Goal: Transaction & Acquisition: Purchase product/service

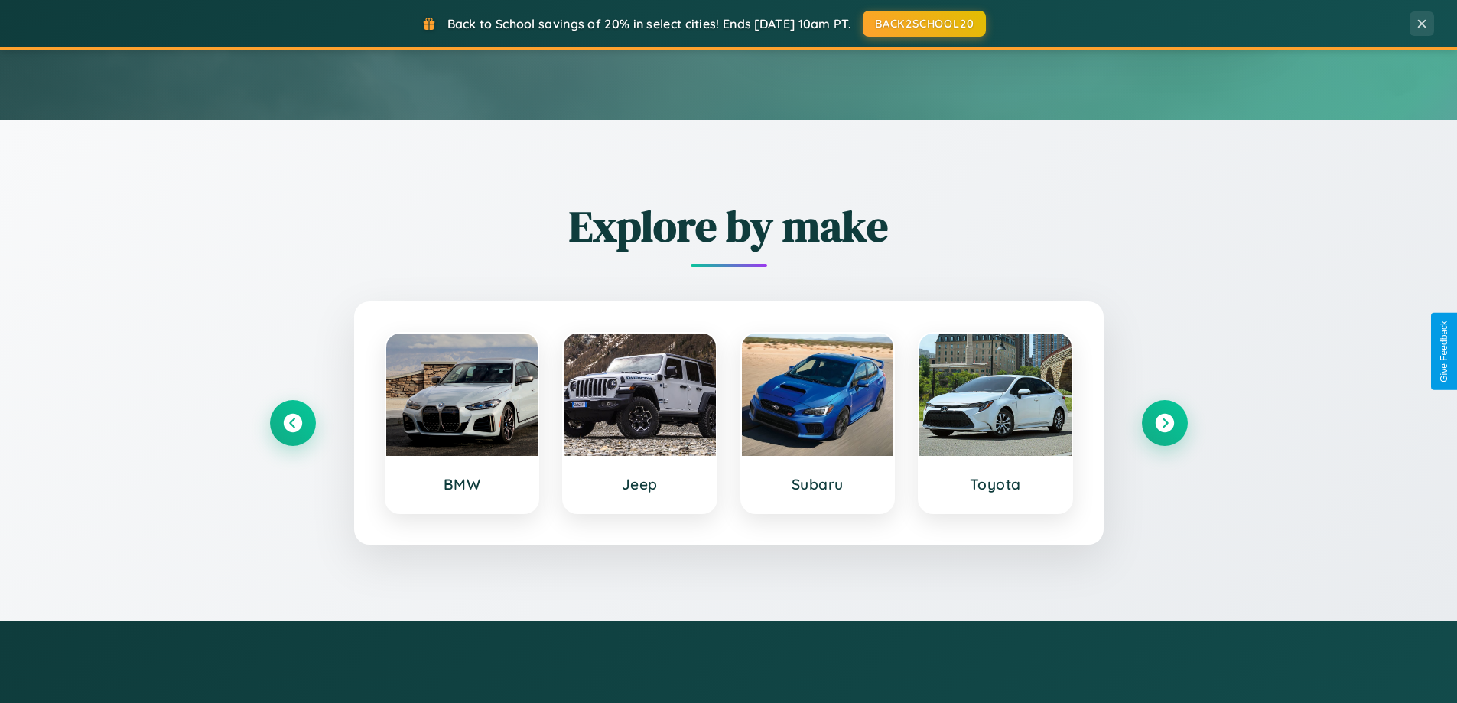
scroll to position [2942, 0]
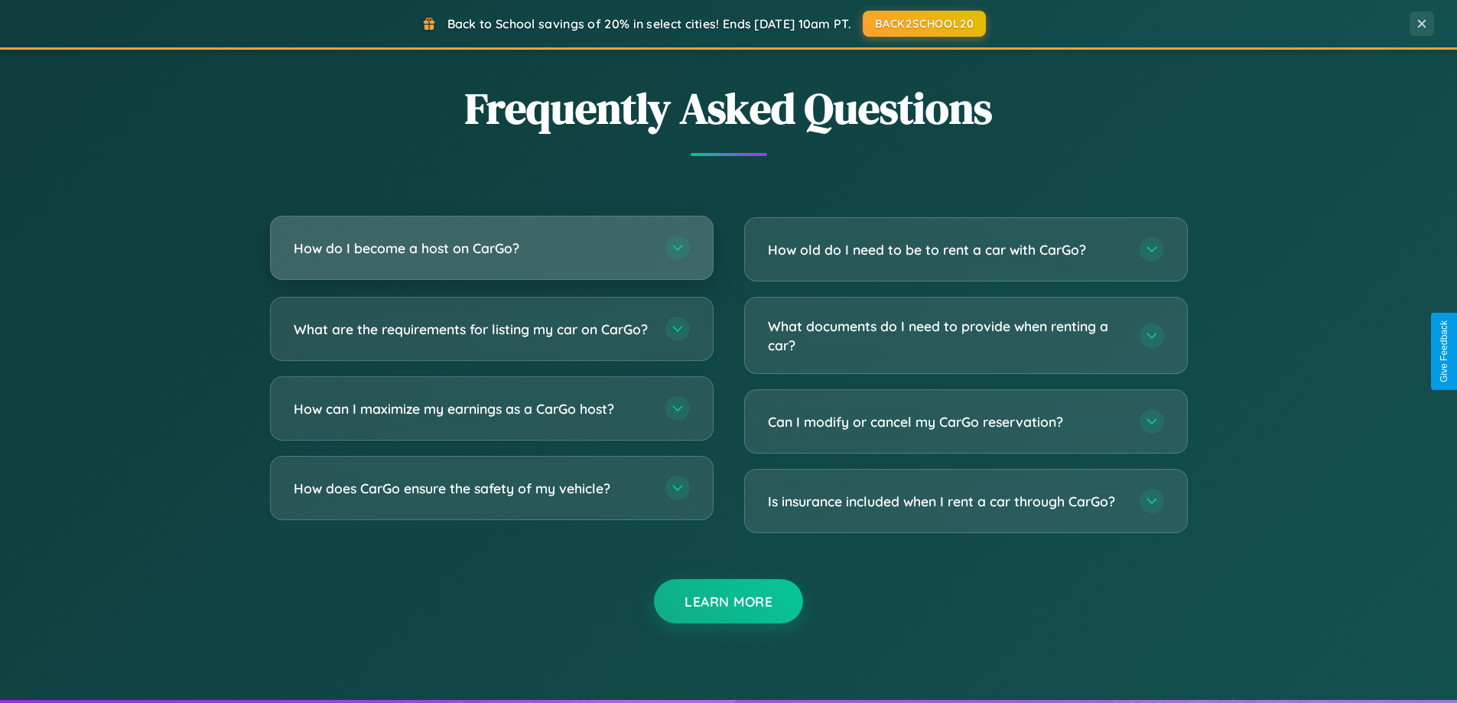
click at [491, 248] on h3 "How do I become a host on CarGo?" at bounding box center [472, 248] width 356 height 19
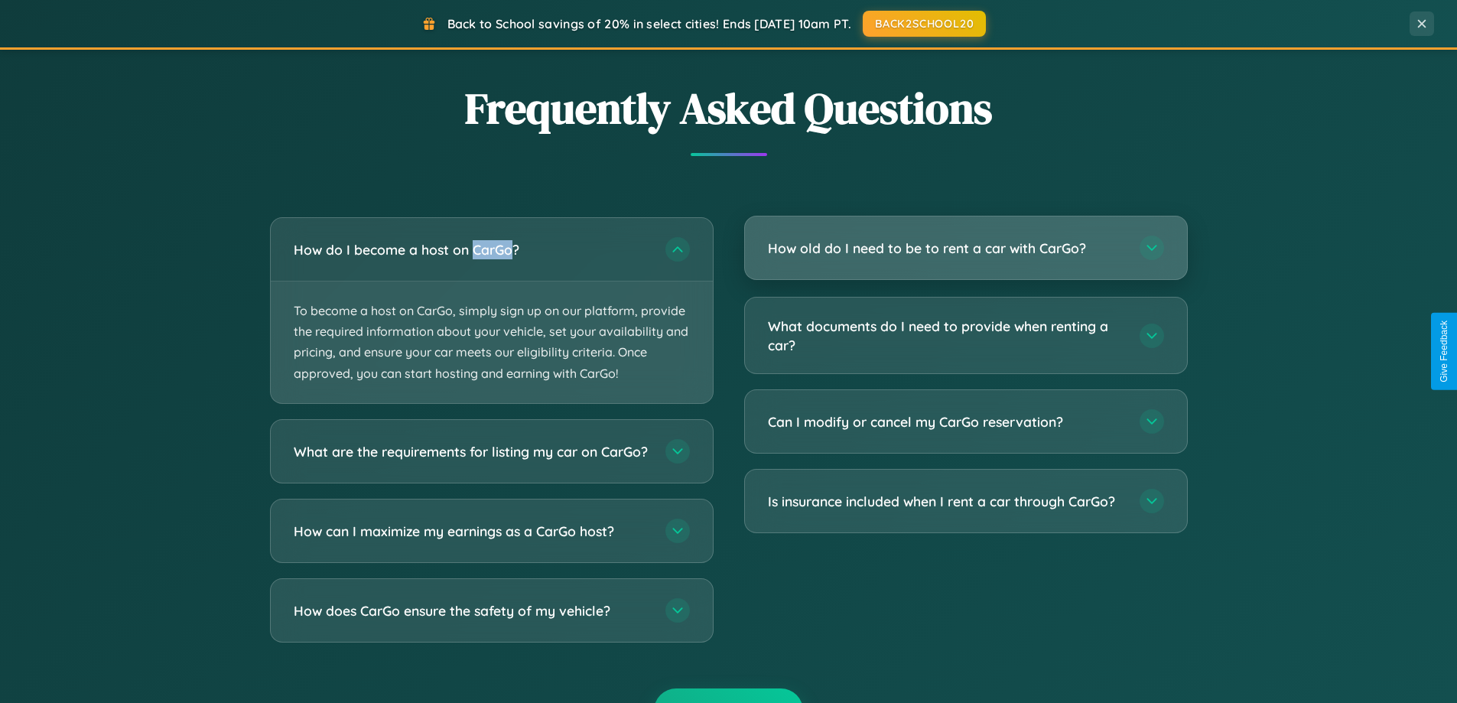
click at [965, 249] on h3 "How old do I need to be to rent a car with CarGo?" at bounding box center [946, 248] width 356 height 19
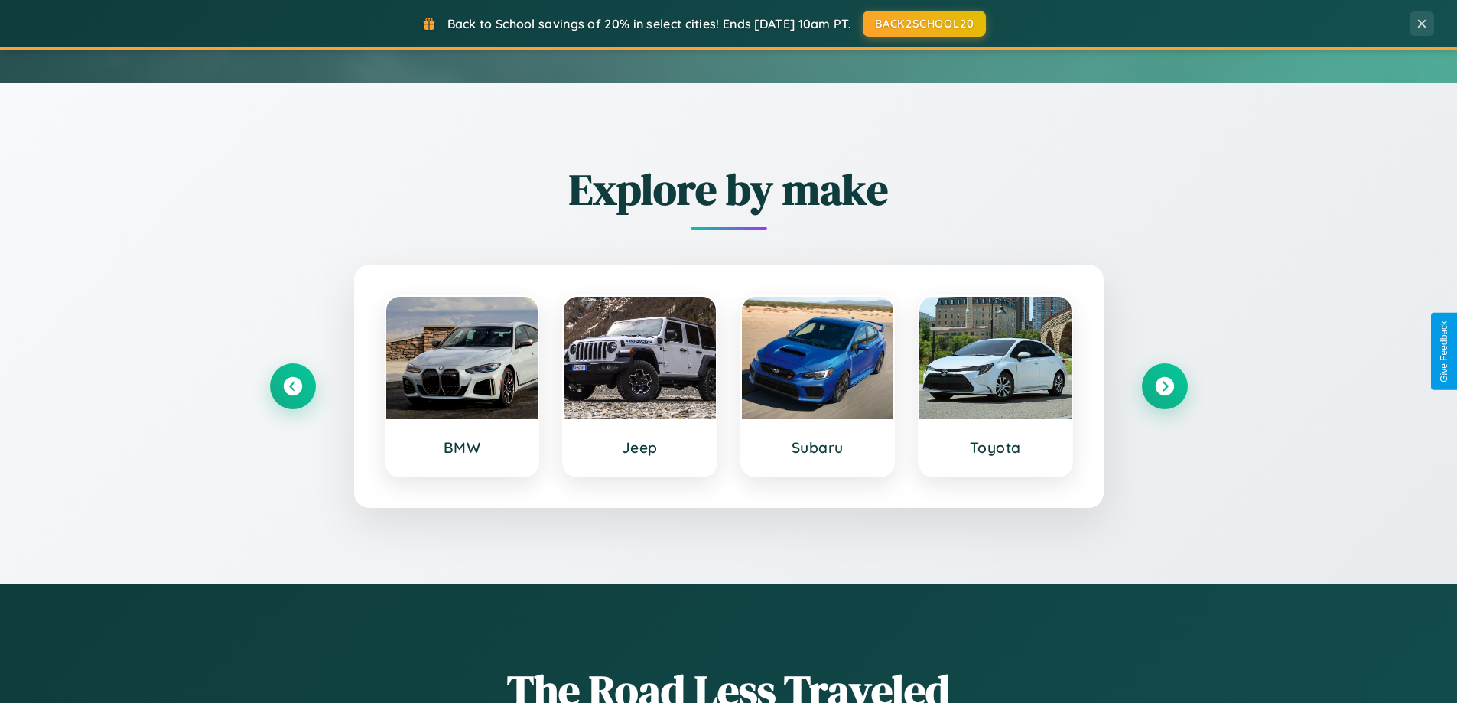
scroll to position [45, 0]
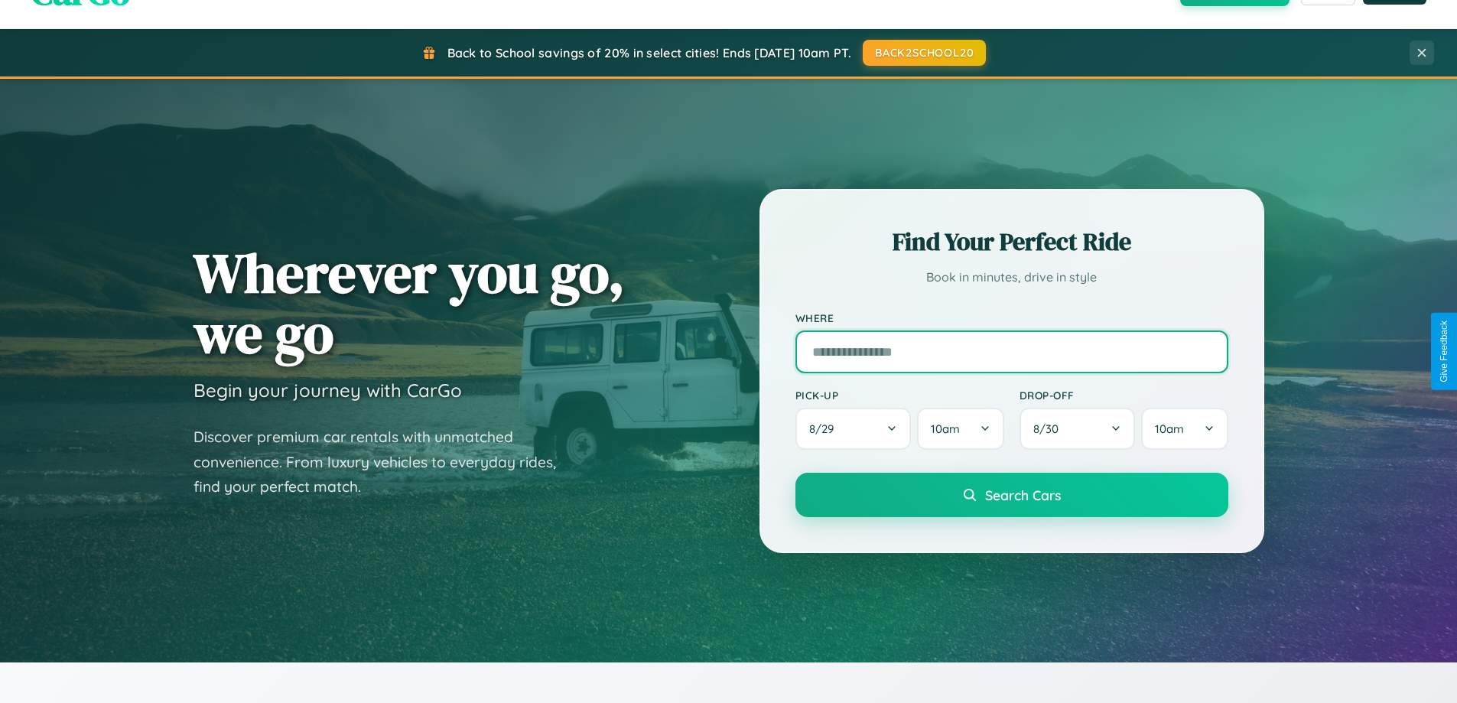
click at [1011, 351] on input "text" at bounding box center [1011, 351] width 433 height 43
type input "**********"
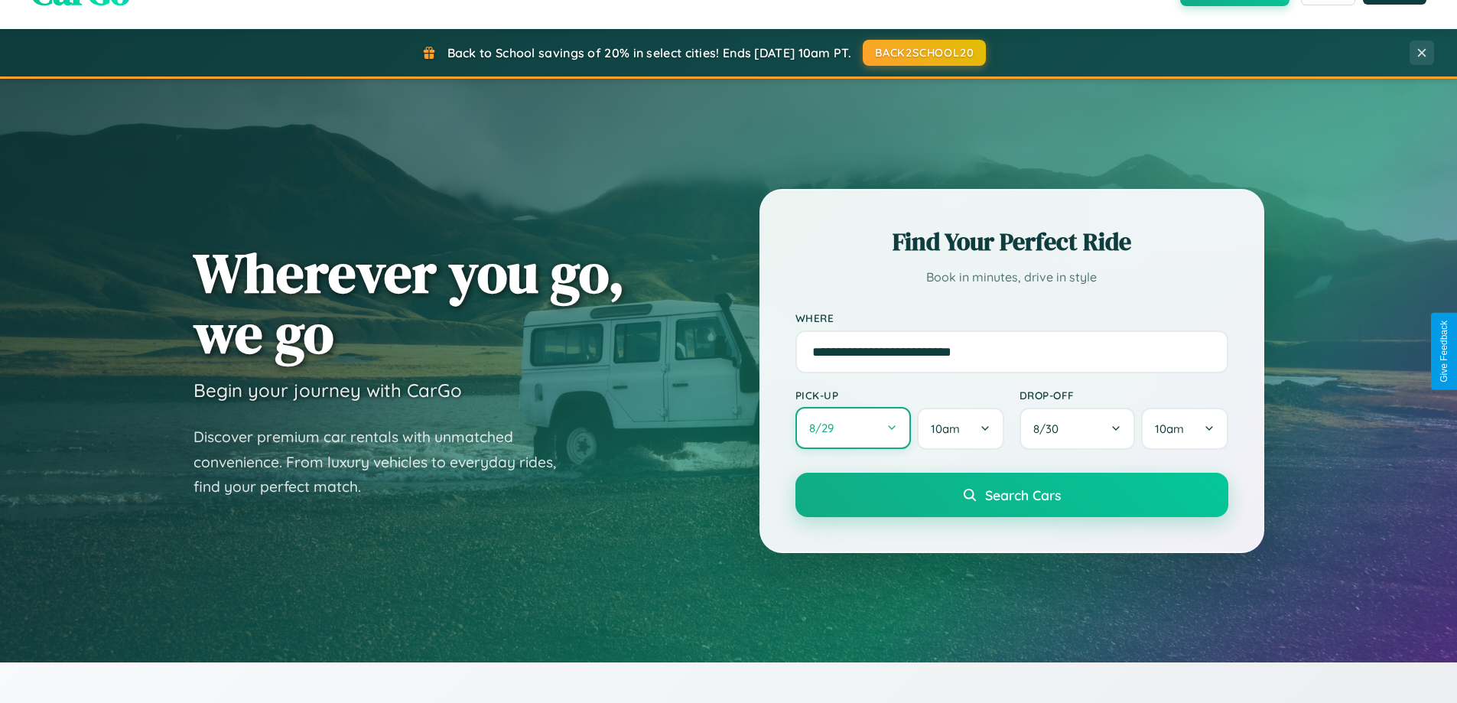
click at [853, 429] on button "8 / 29" at bounding box center [853, 428] width 116 height 42
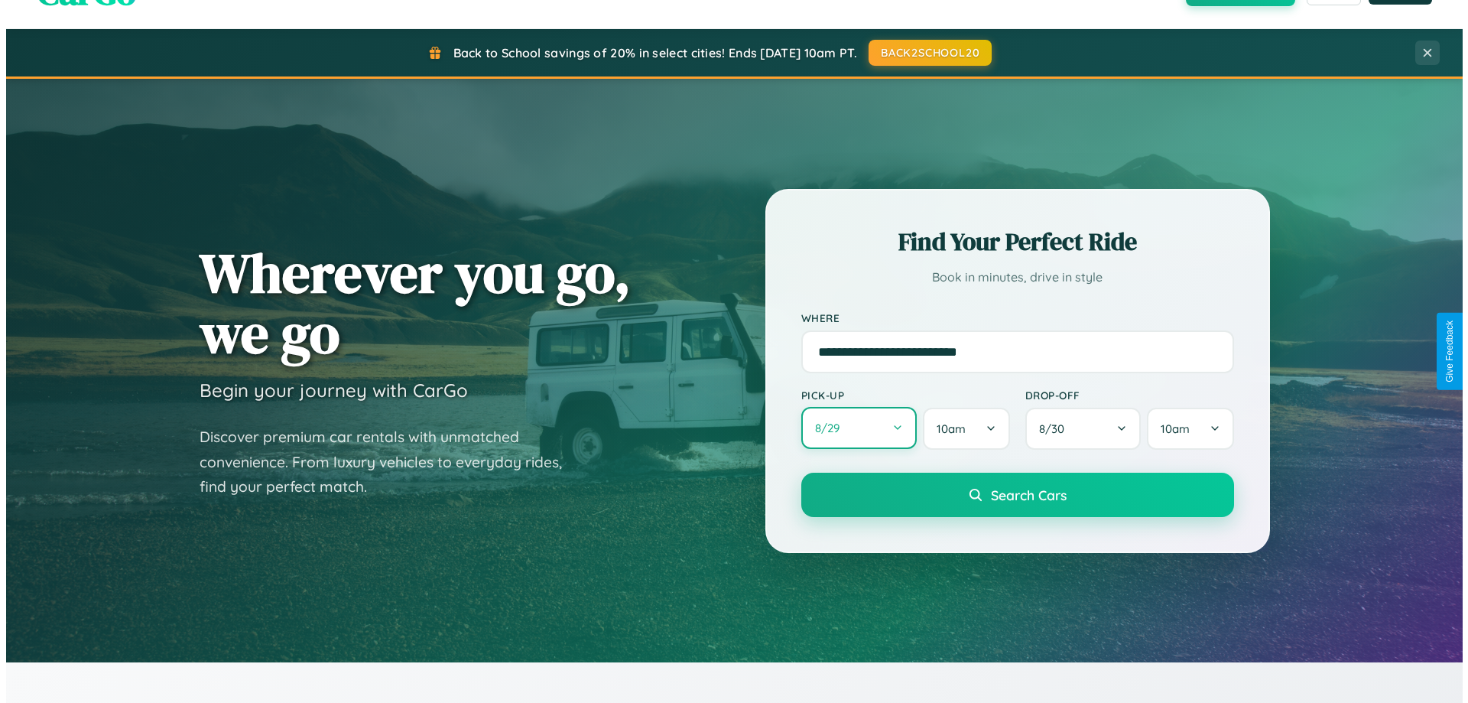
select select "*"
select select "****"
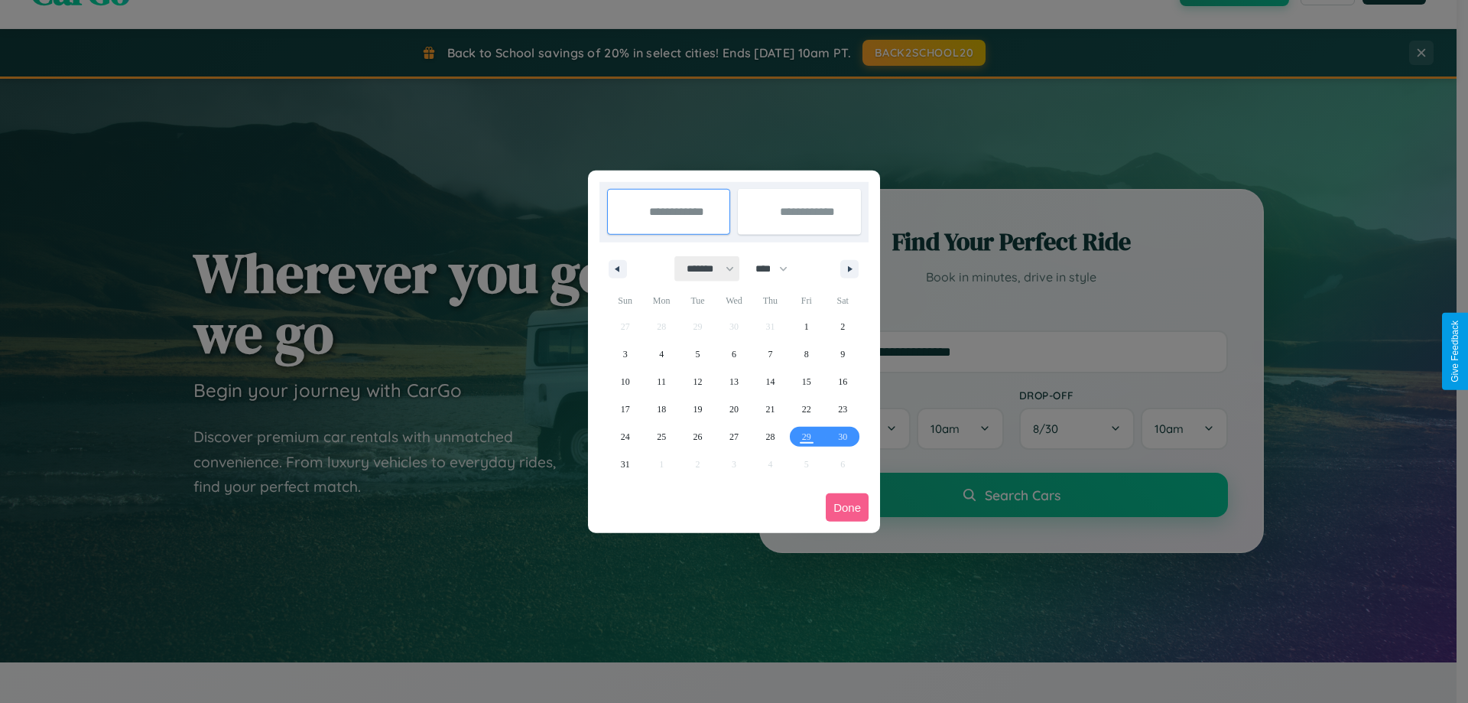
drag, startPoint x: 704, startPoint y: 268, endPoint x: 734, endPoint y: 307, distance: 49.0
click at [704, 268] on select "******* ******** ***** ***** *** **** **** ****** ********* ******* ******** **…" at bounding box center [707, 268] width 65 height 25
select select "*"
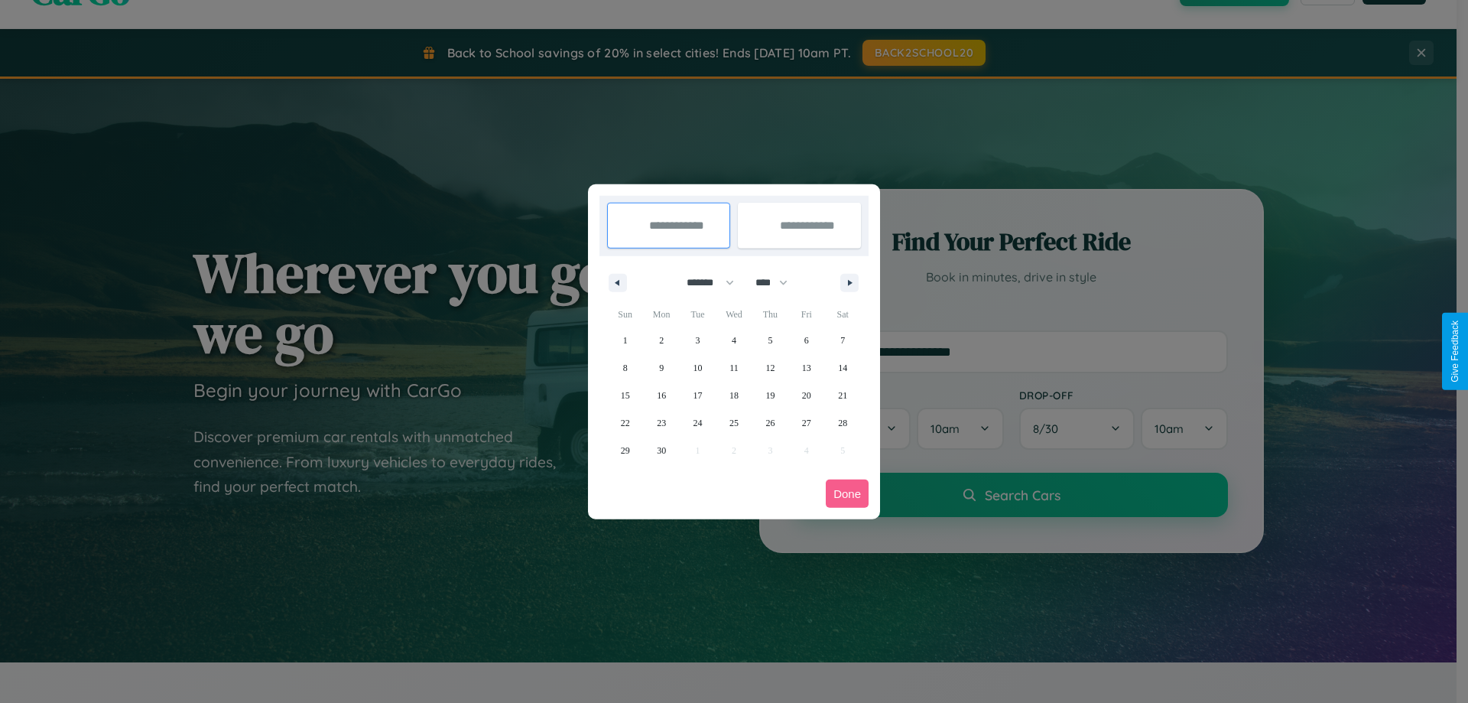
click at [778, 282] on select "**** **** **** **** **** **** **** **** **** **** **** **** **** **** **** ****…" at bounding box center [771, 282] width 46 height 25
select select "****"
click at [697, 450] on span "30" at bounding box center [698, 451] width 9 height 28
type input "**********"
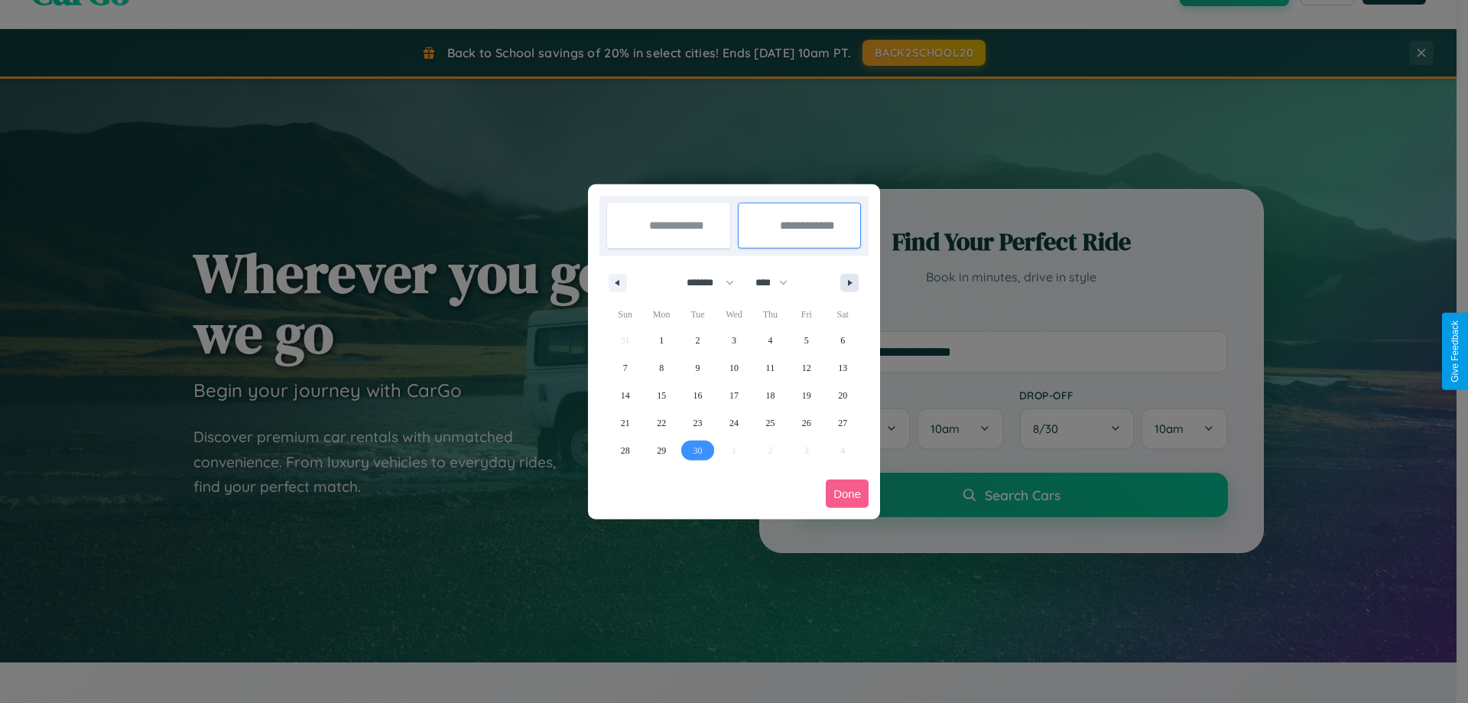
click at [850, 282] on icon "button" at bounding box center [853, 283] width 8 height 6
select select "*"
click at [733, 367] on span "8" at bounding box center [734, 368] width 5 height 28
type input "**********"
select select "*"
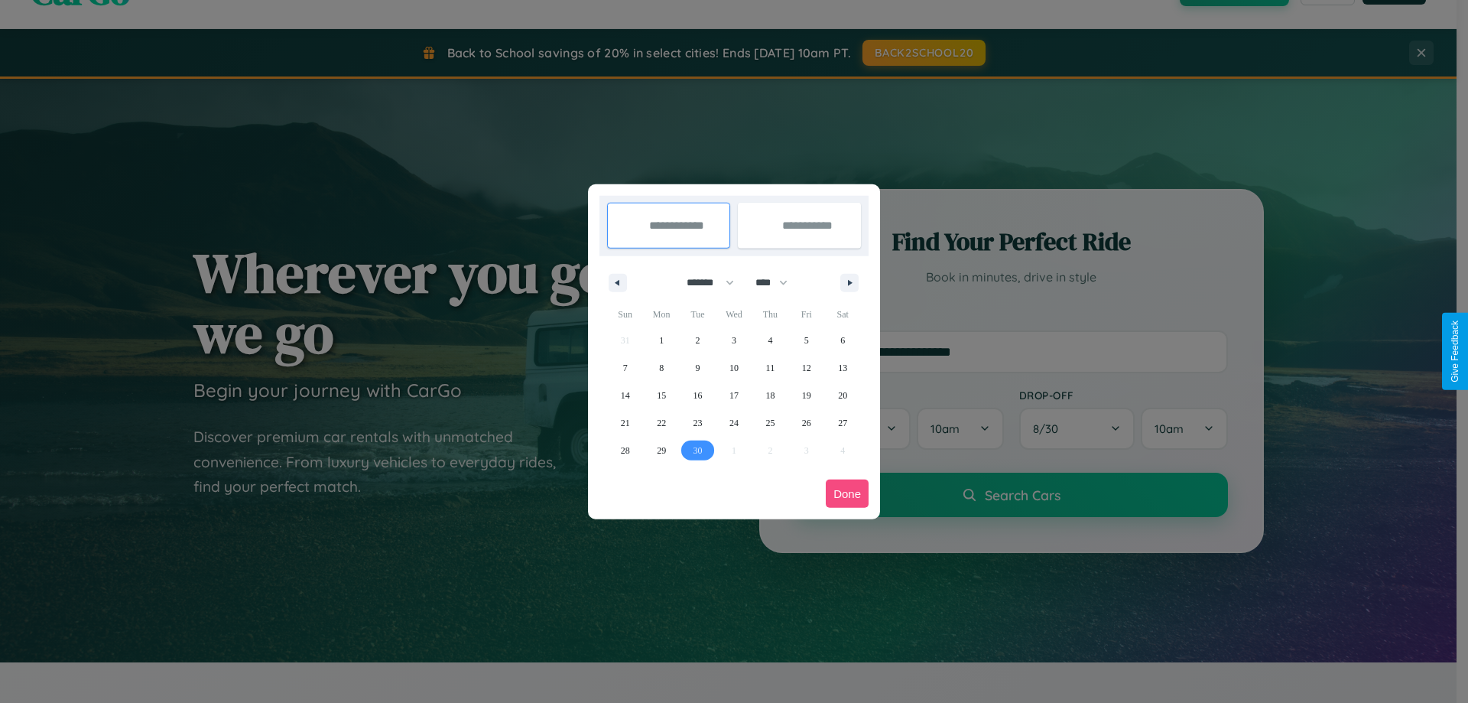
click at [847, 493] on button "Done" at bounding box center [847, 493] width 43 height 28
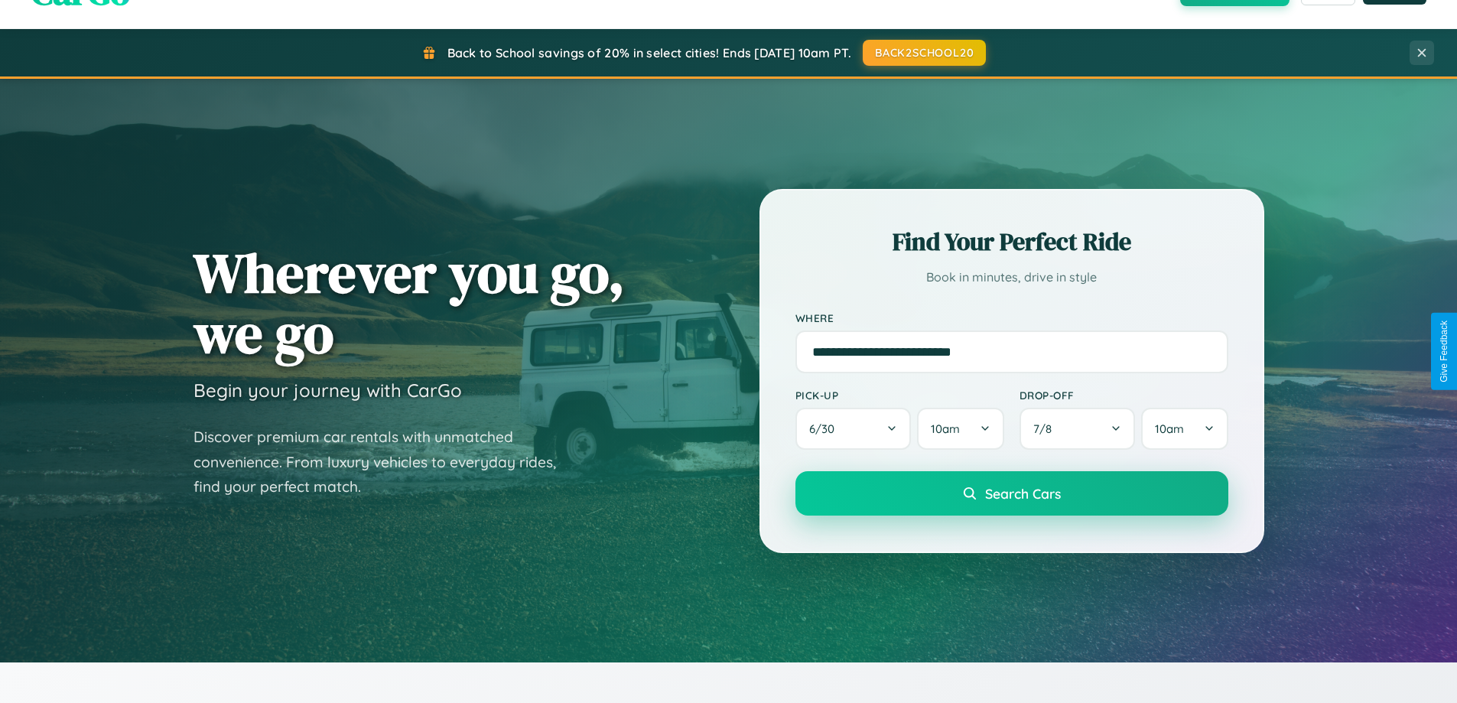
click at [1011, 493] on span "Search Cars" at bounding box center [1023, 493] width 76 height 17
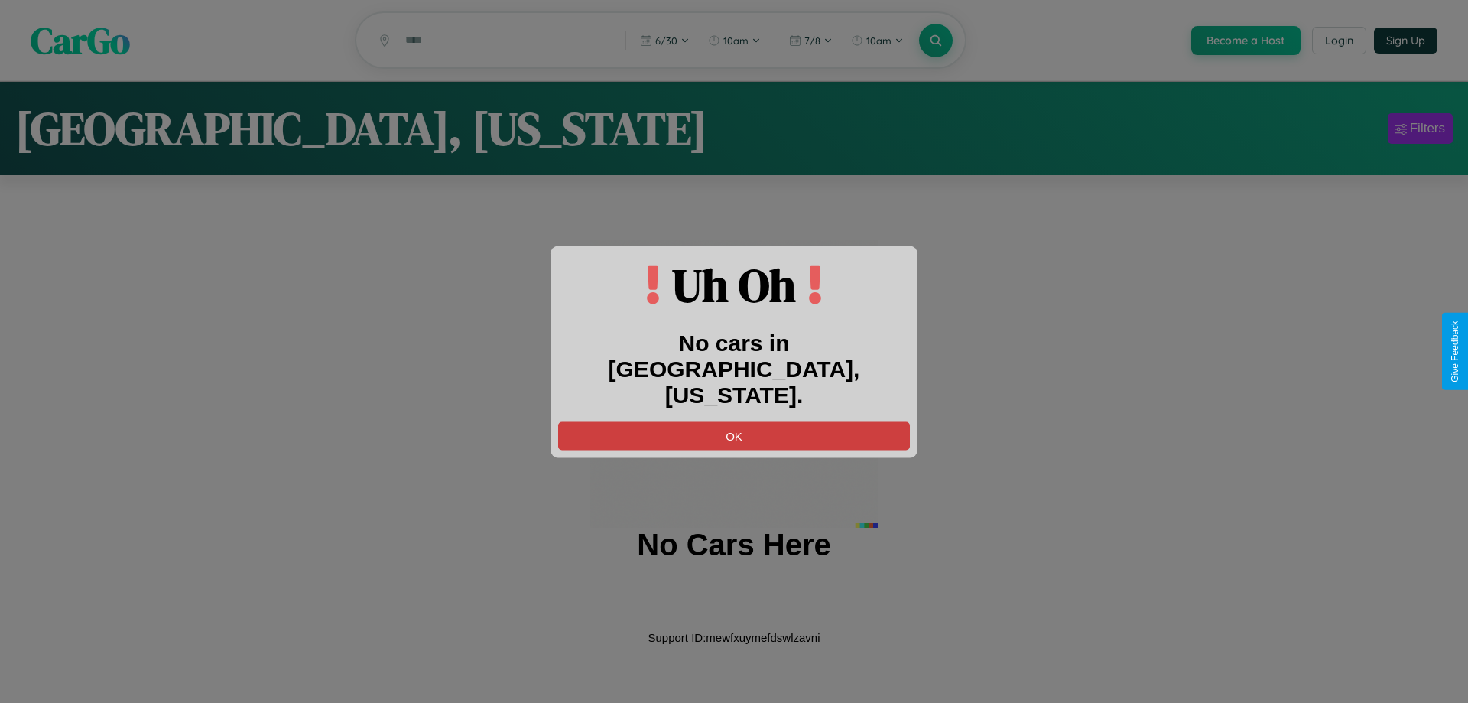
click at [734, 422] on button "OK" at bounding box center [734, 435] width 352 height 28
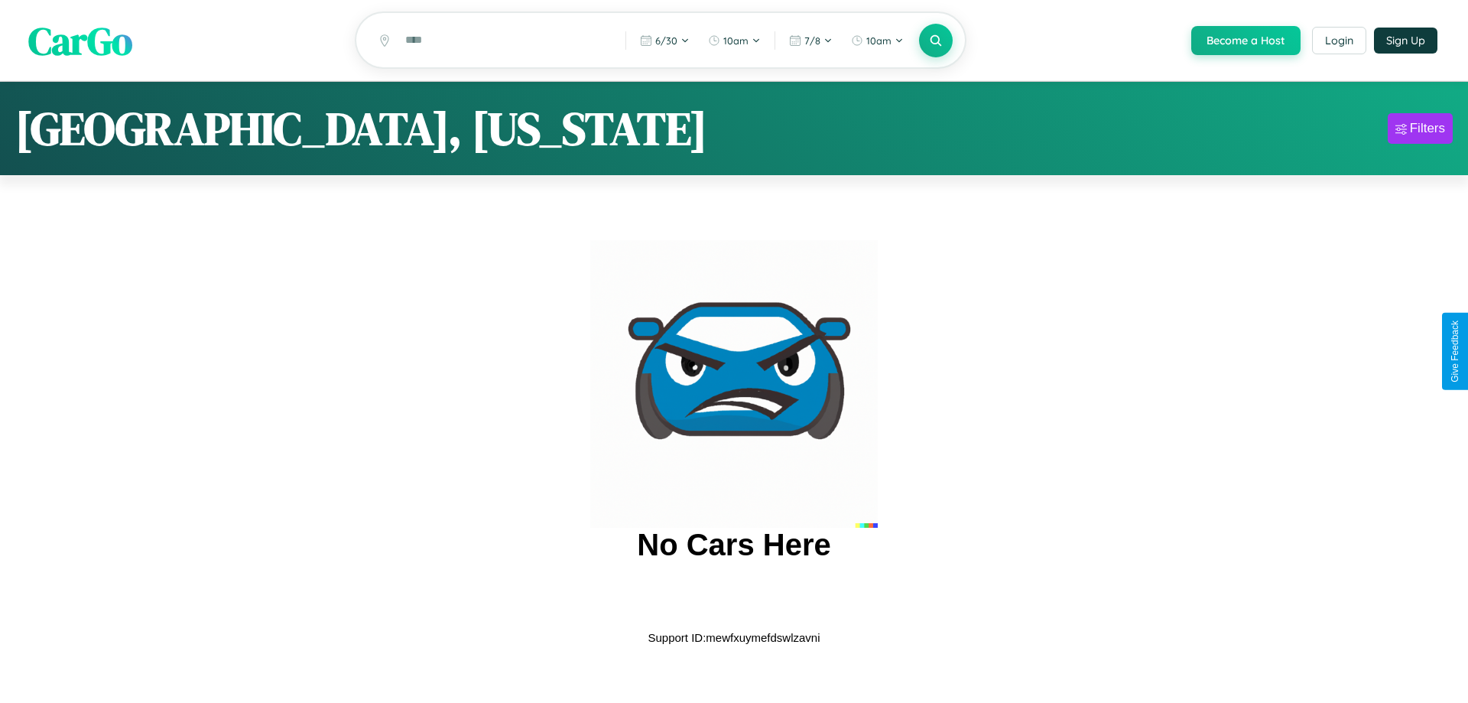
click at [80, 41] on span "CarGo" at bounding box center [80, 40] width 104 height 53
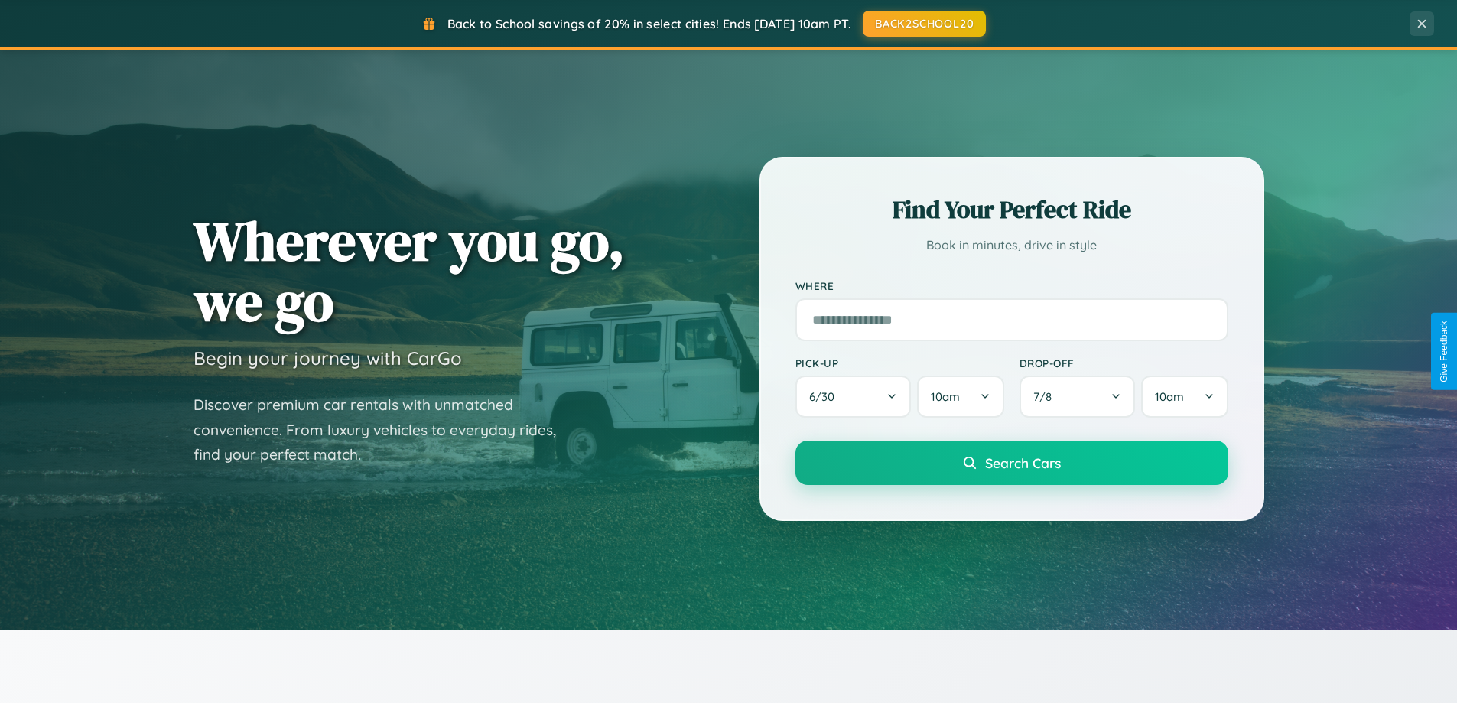
scroll to position [659, 0]
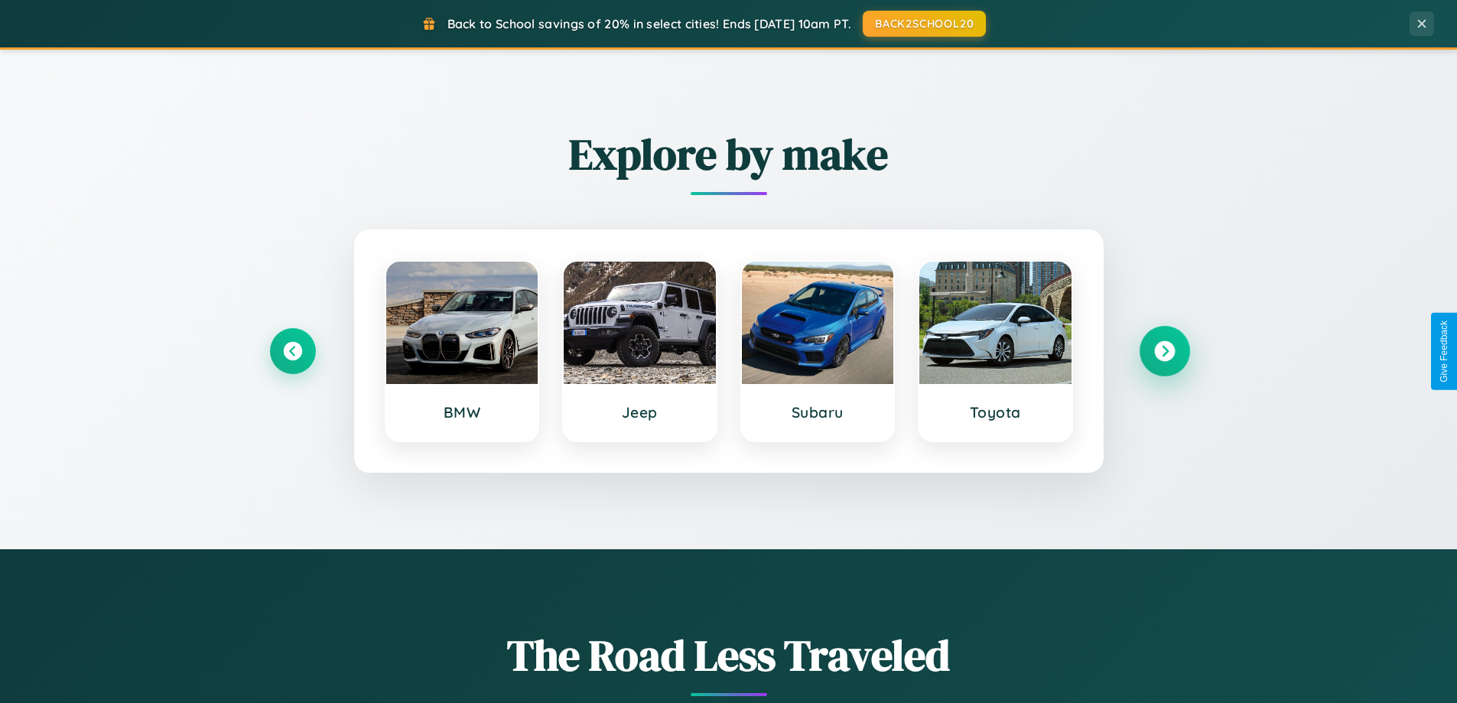
click at [1164, 351] on icon at bounding box center [1164, 351] width 21 height 21
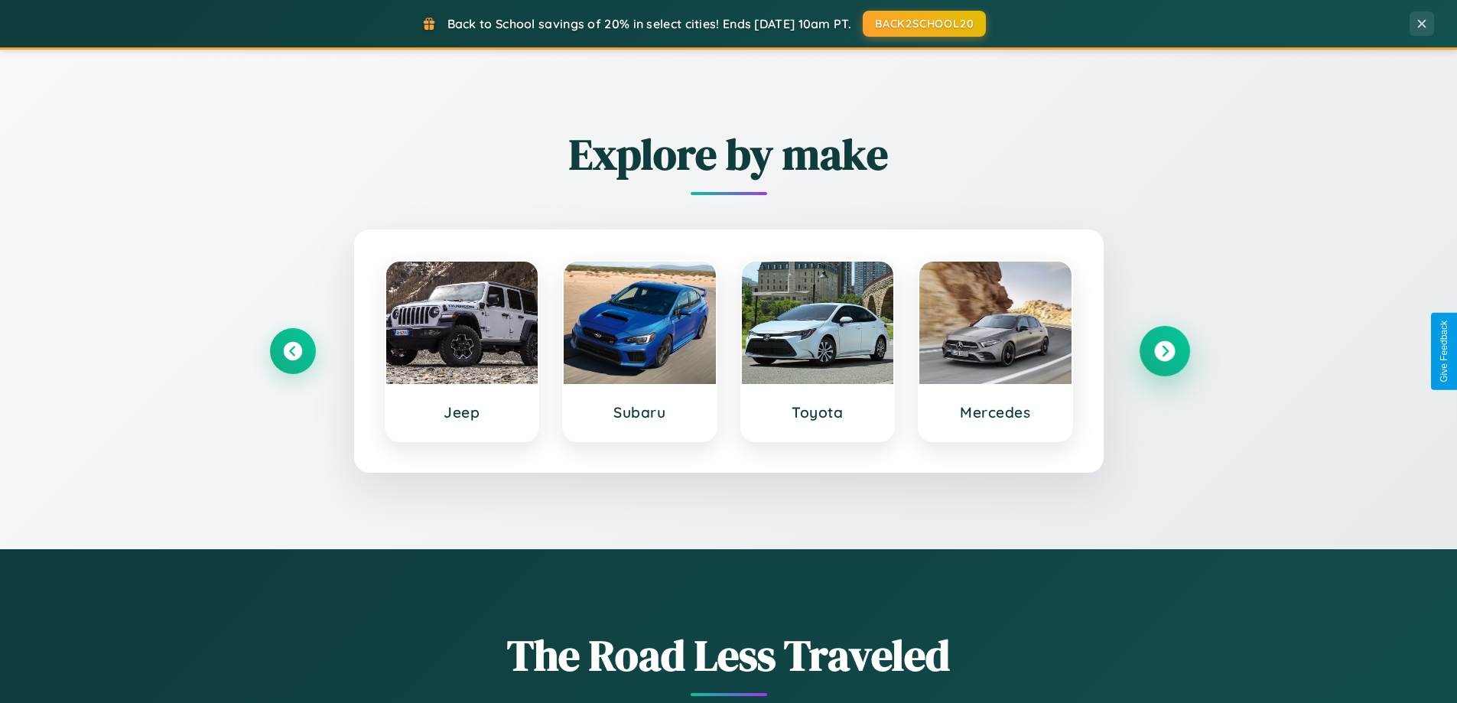
click at [1164, 351] on icon at bounding box center [1164, 351] width 21 height 21
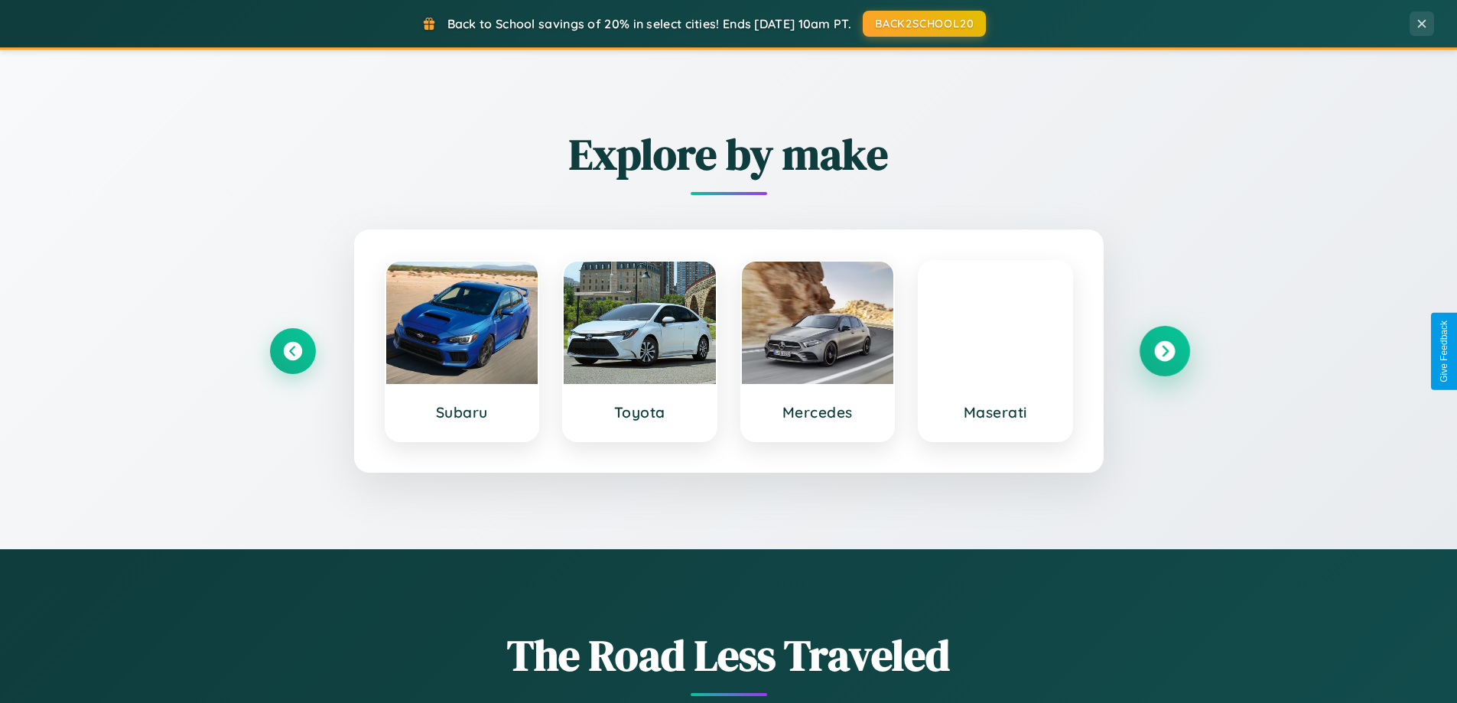
click at [1164, 351] on icon at bounding box center [1164, 351] width 21 height 21
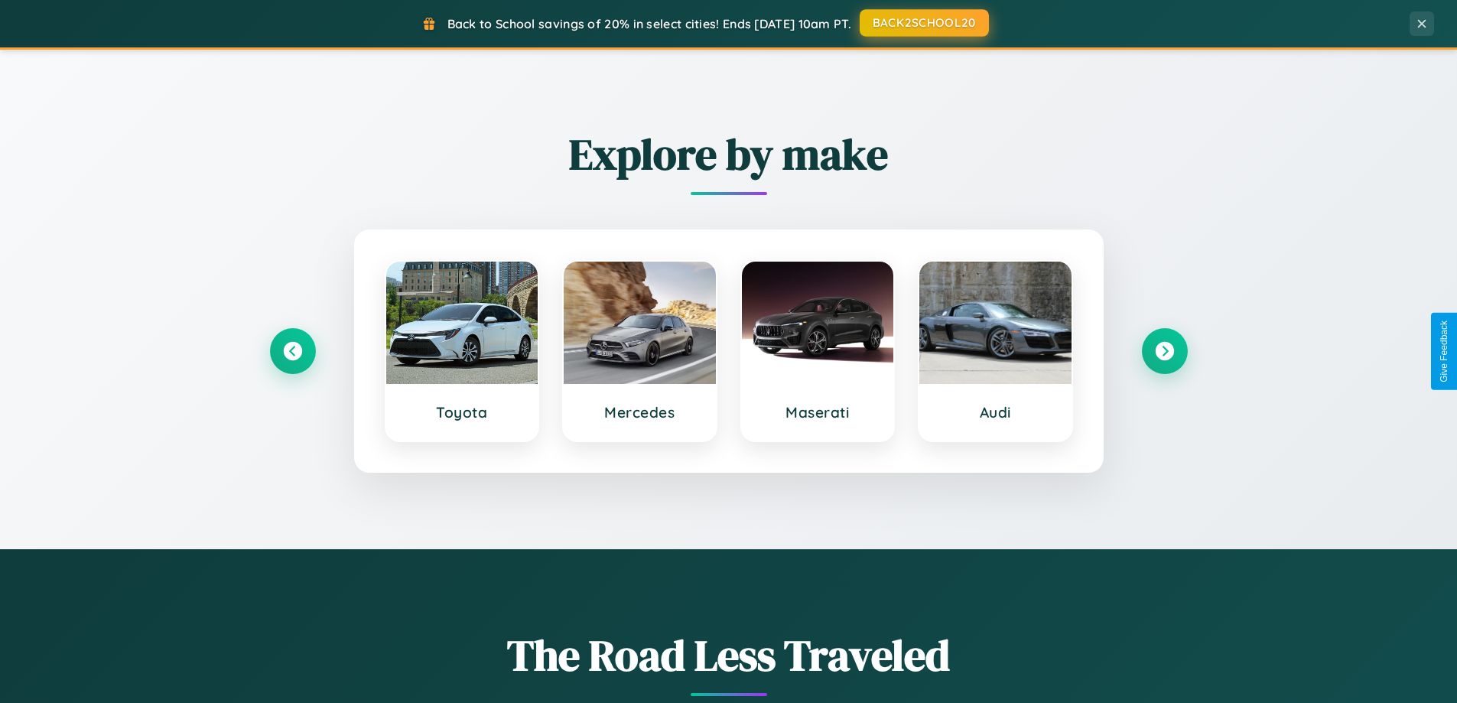
click at [923, 24] on button "BACK2SCHOOL20" at bounding box center [923, 23] width 129 height 28
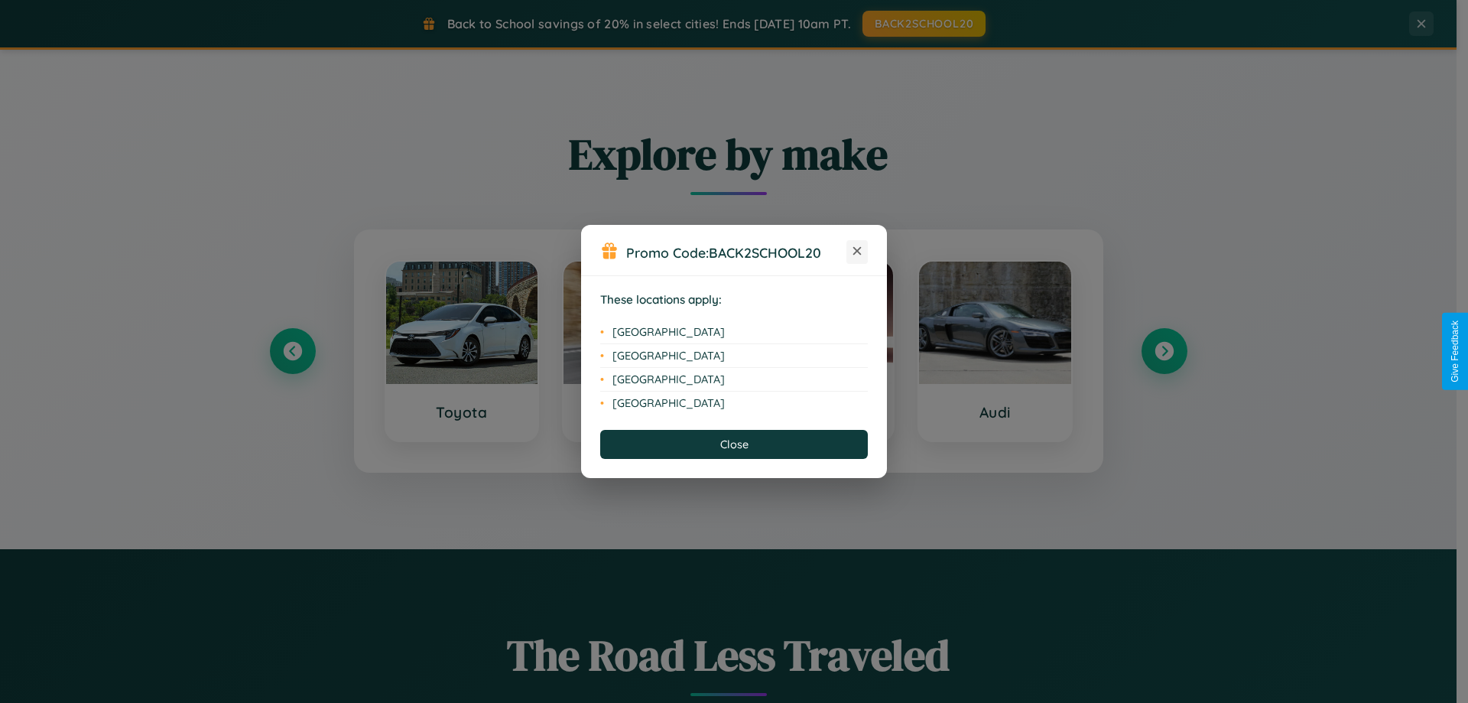
click at [857, 252] on icon at bounding box center [857, 251] width 8 height 8
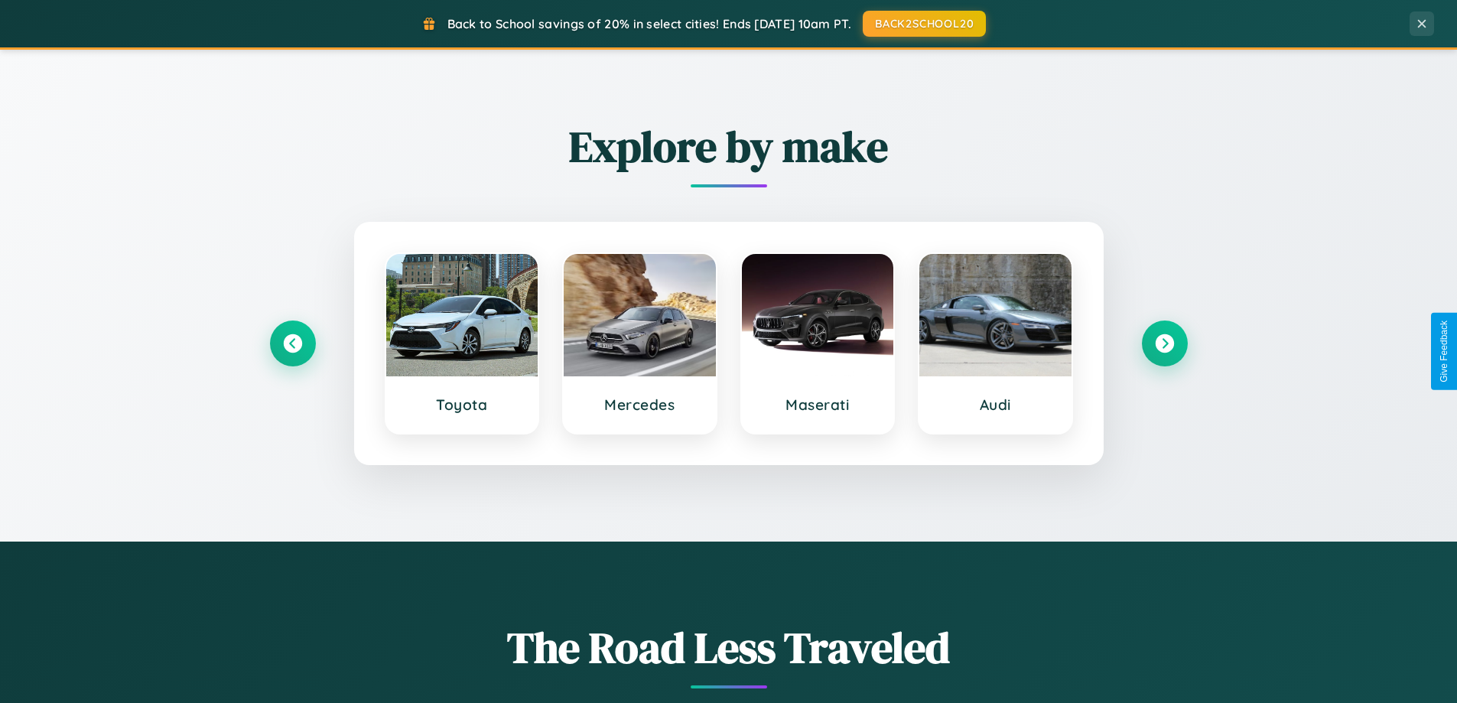
scroll to position [2457, 0]
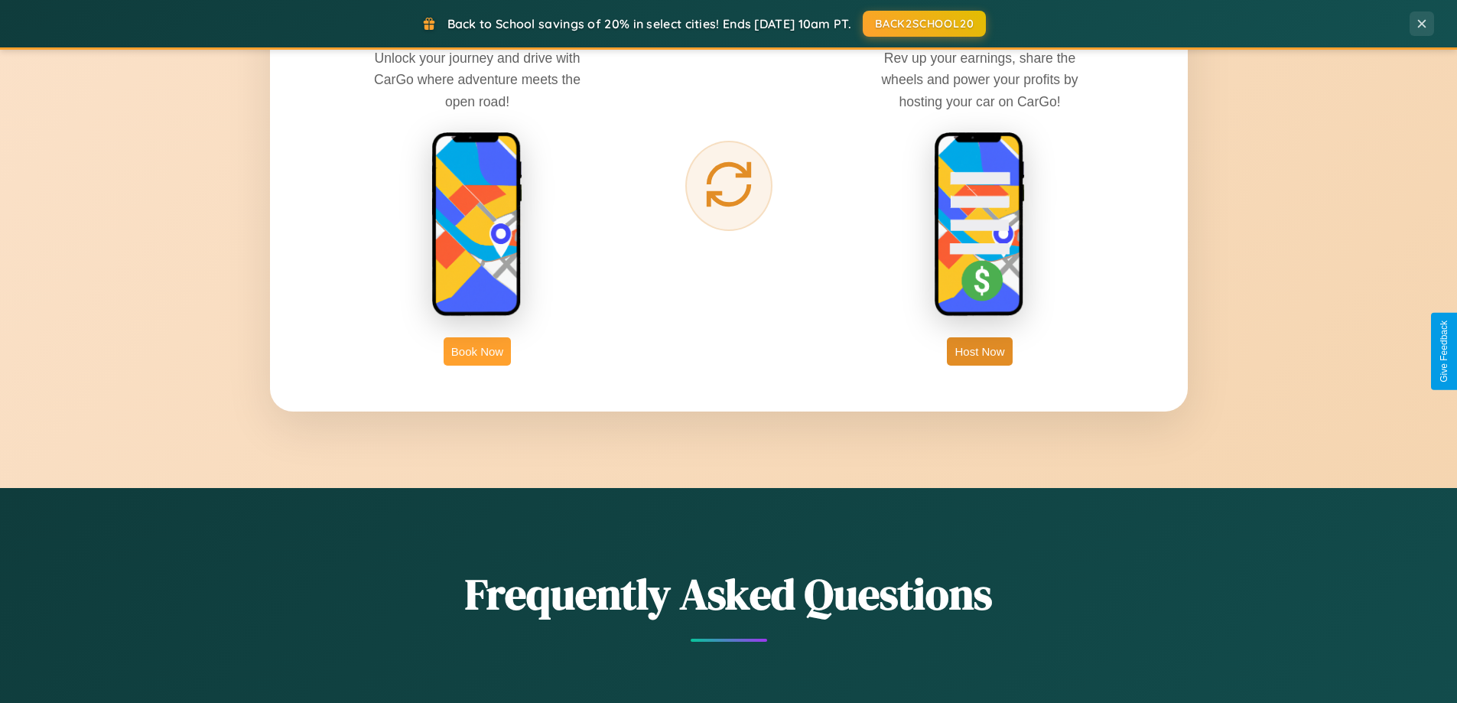
click at [477, 351] on button "Book Now" at bounding box center [477, 351] width 67 height 28
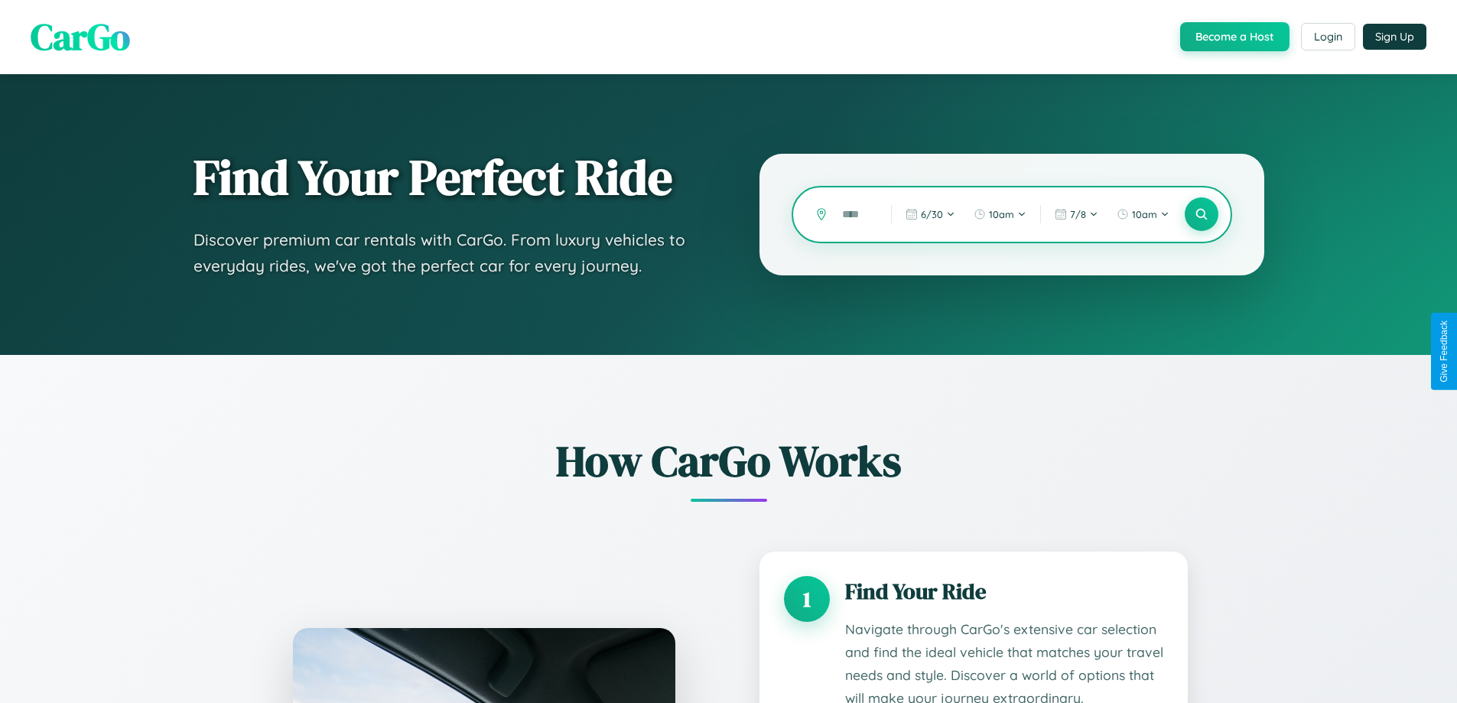
click at [855, 214] on input "text" at bounding box center [854, 214] width 41 height 27
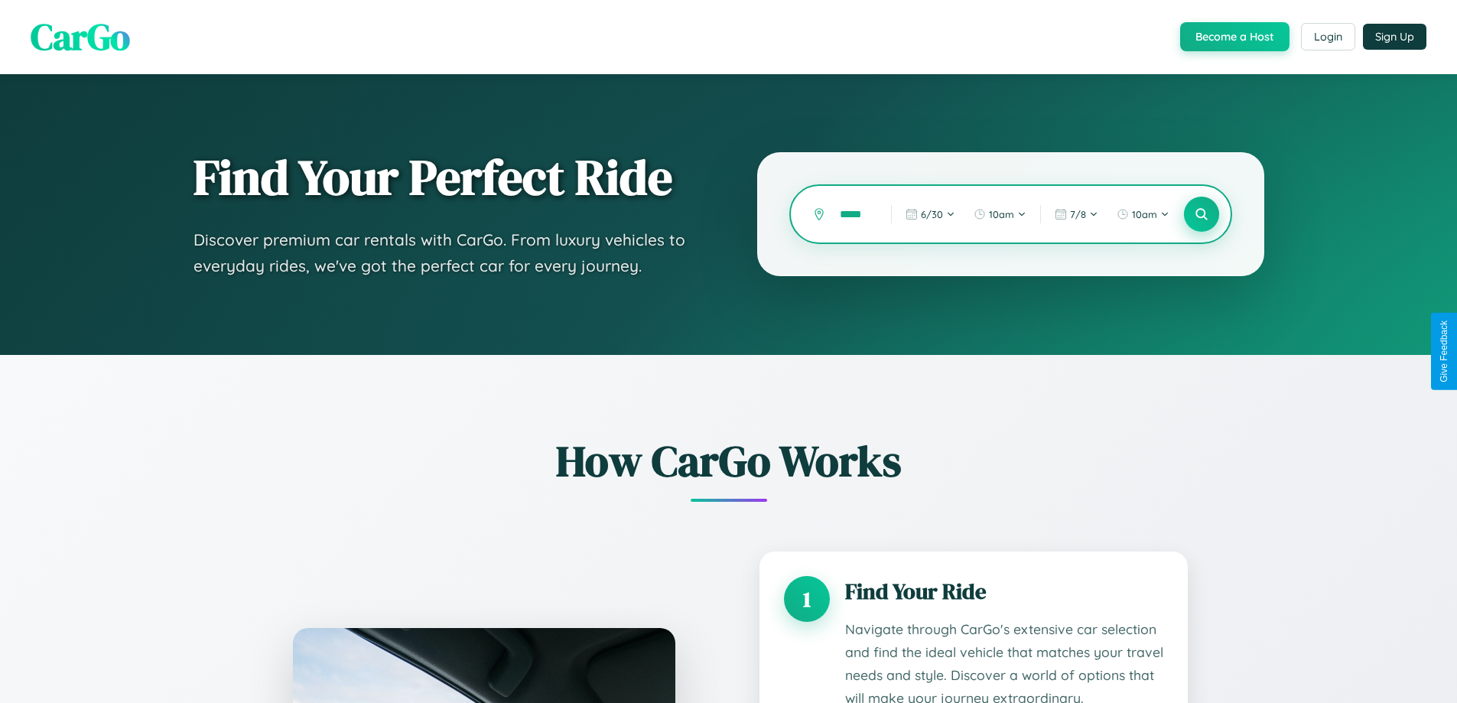
type input "*****"
click at [1201, 214] on icon at bounding box center [1201, 214] width 15 height 15
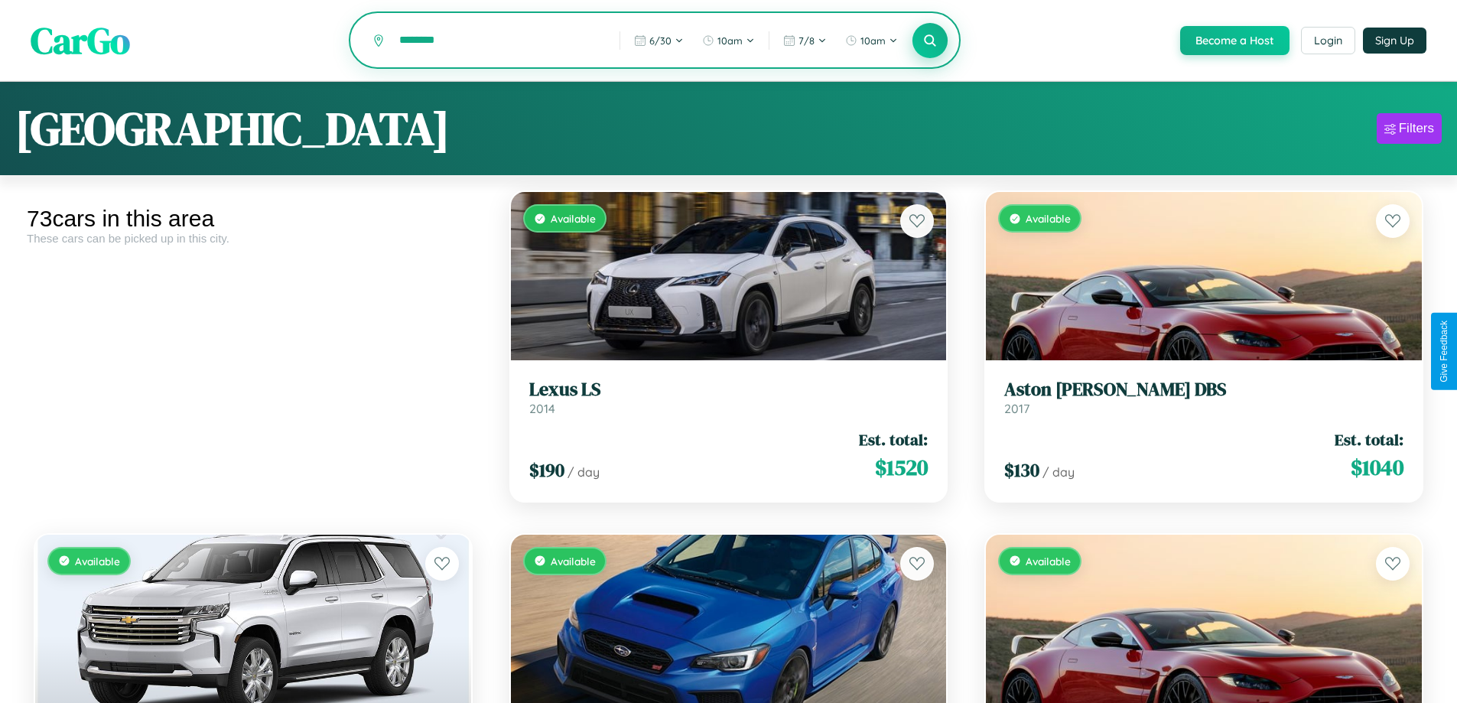
type input "********"
click at [929, 41] on icon at bounding box center [930, 40] width 15 height 15
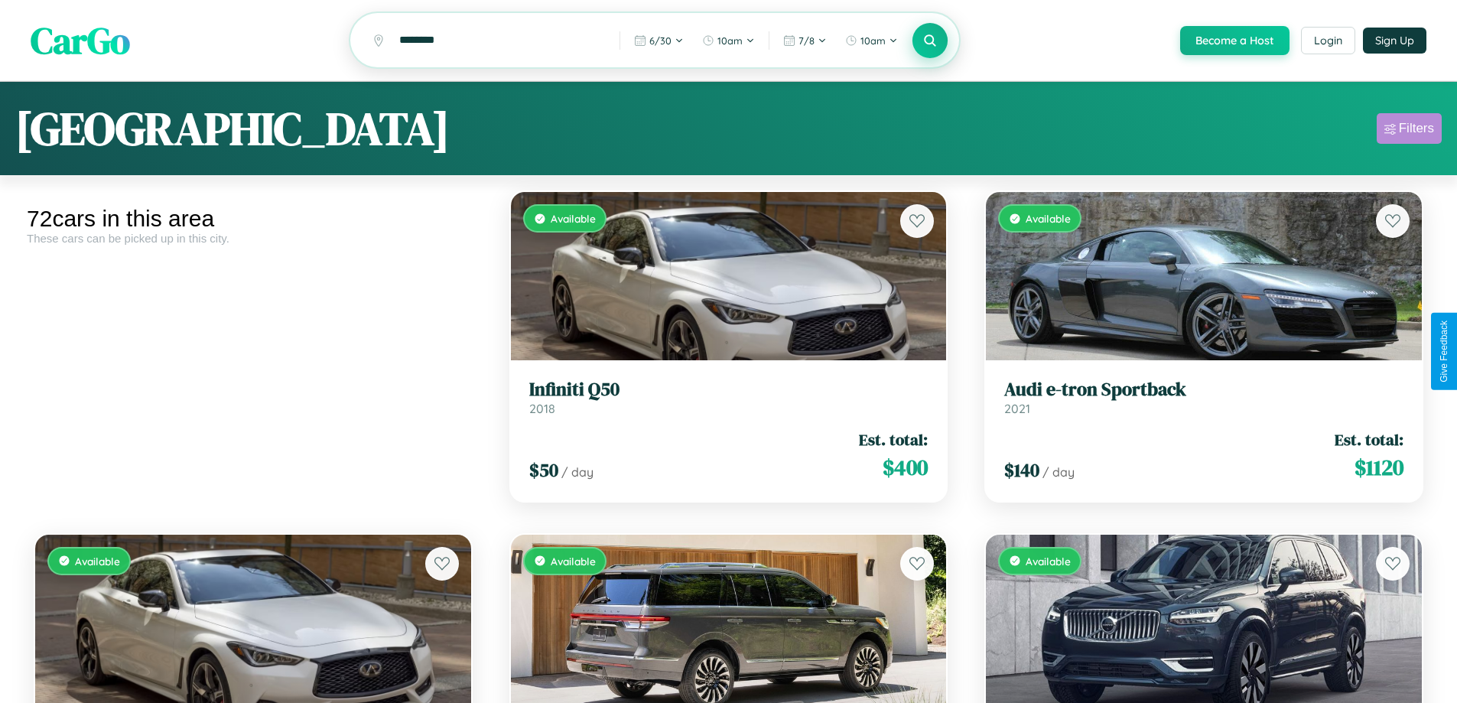
click at [1409, 131] on div "Filters" at bounding box center [1416, 128] width 35 height 15
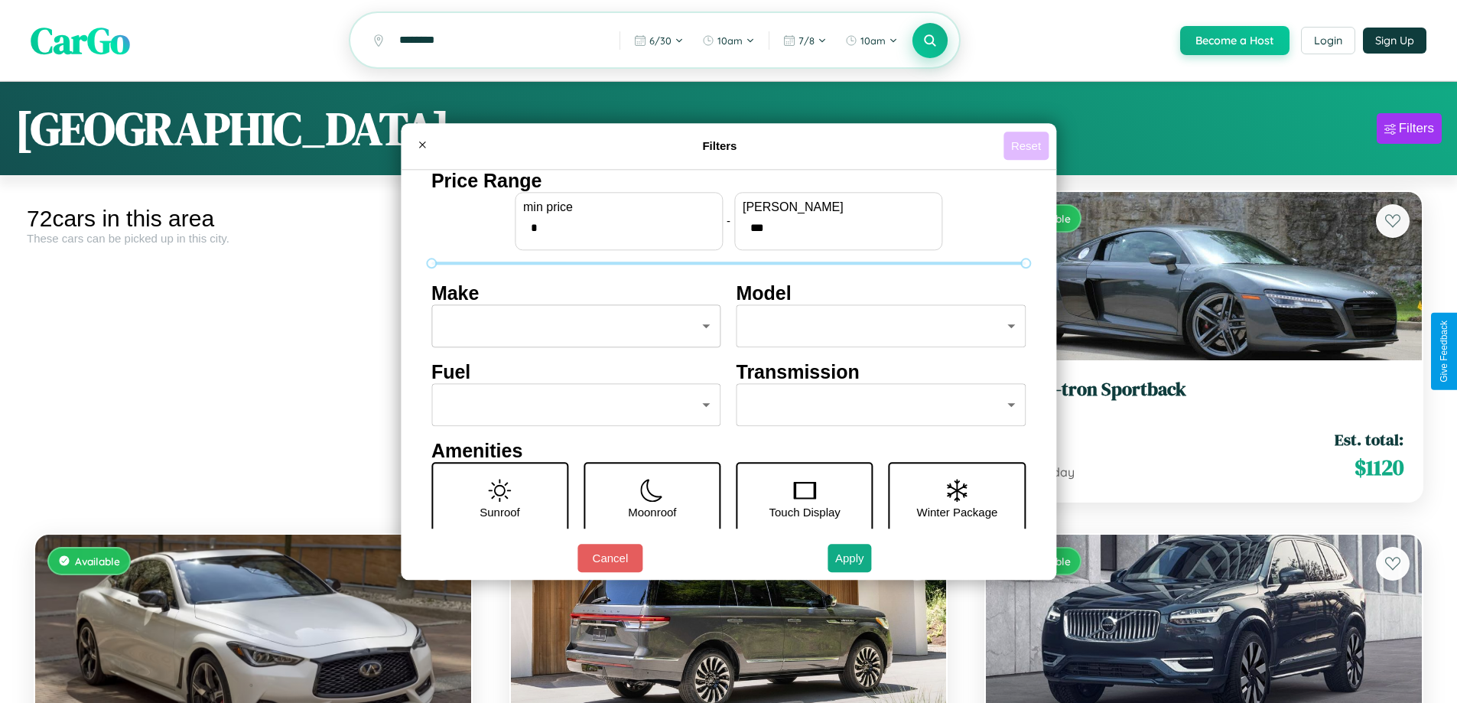
click at [1028, 145] on button "Reset" at bounding box center [1025, 146] width 45 height 28
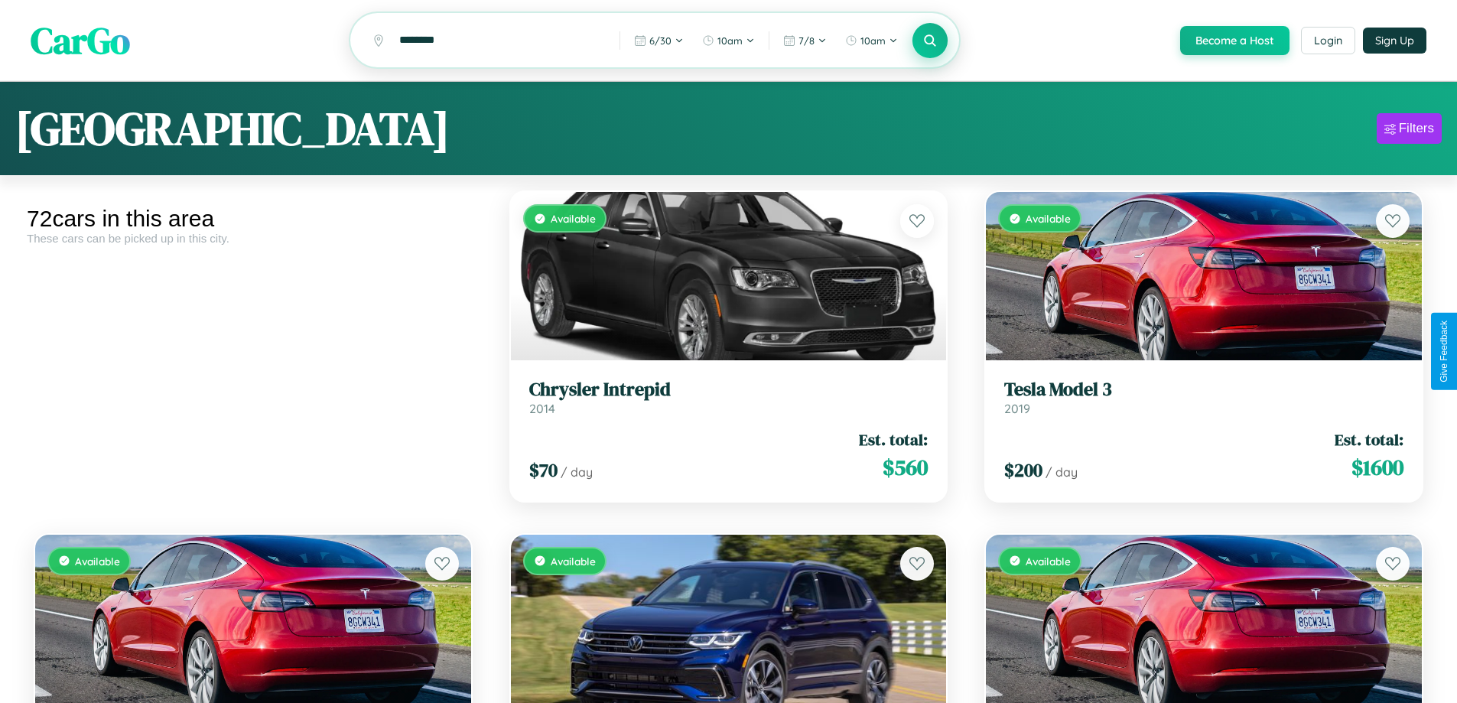
scroll to position [4325, 0]
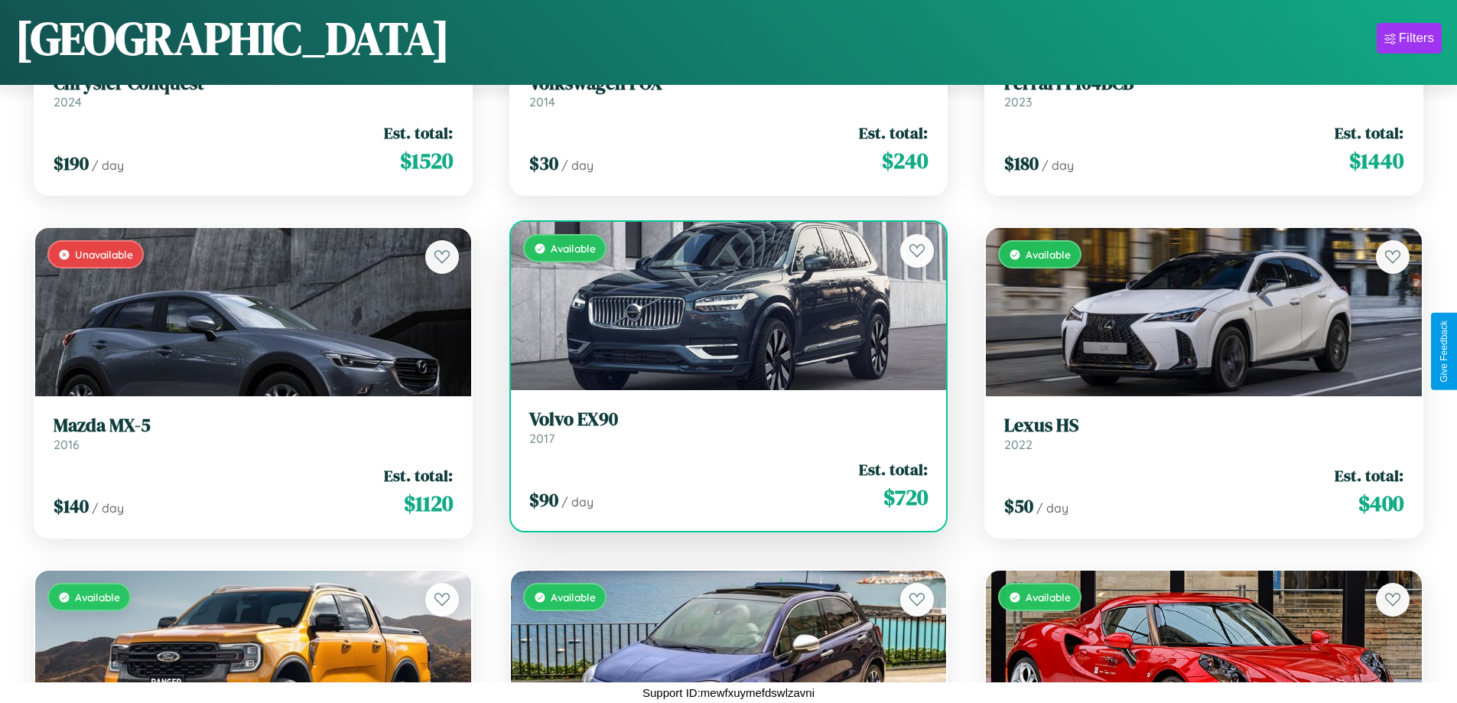
click at [722, 427] on h3 "Volvo EX90" at bounding box center [728, 419] width 399 height 22
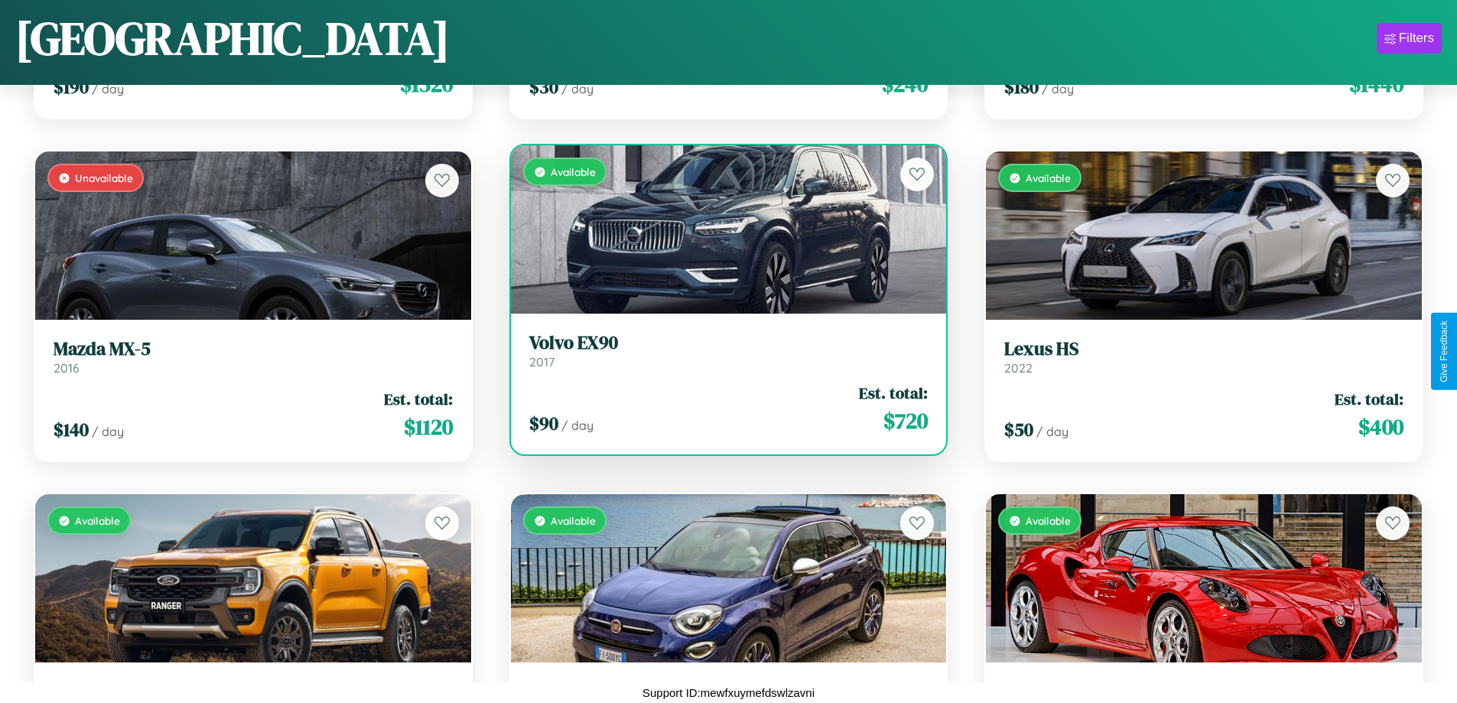
scroll to position [5351, 0]
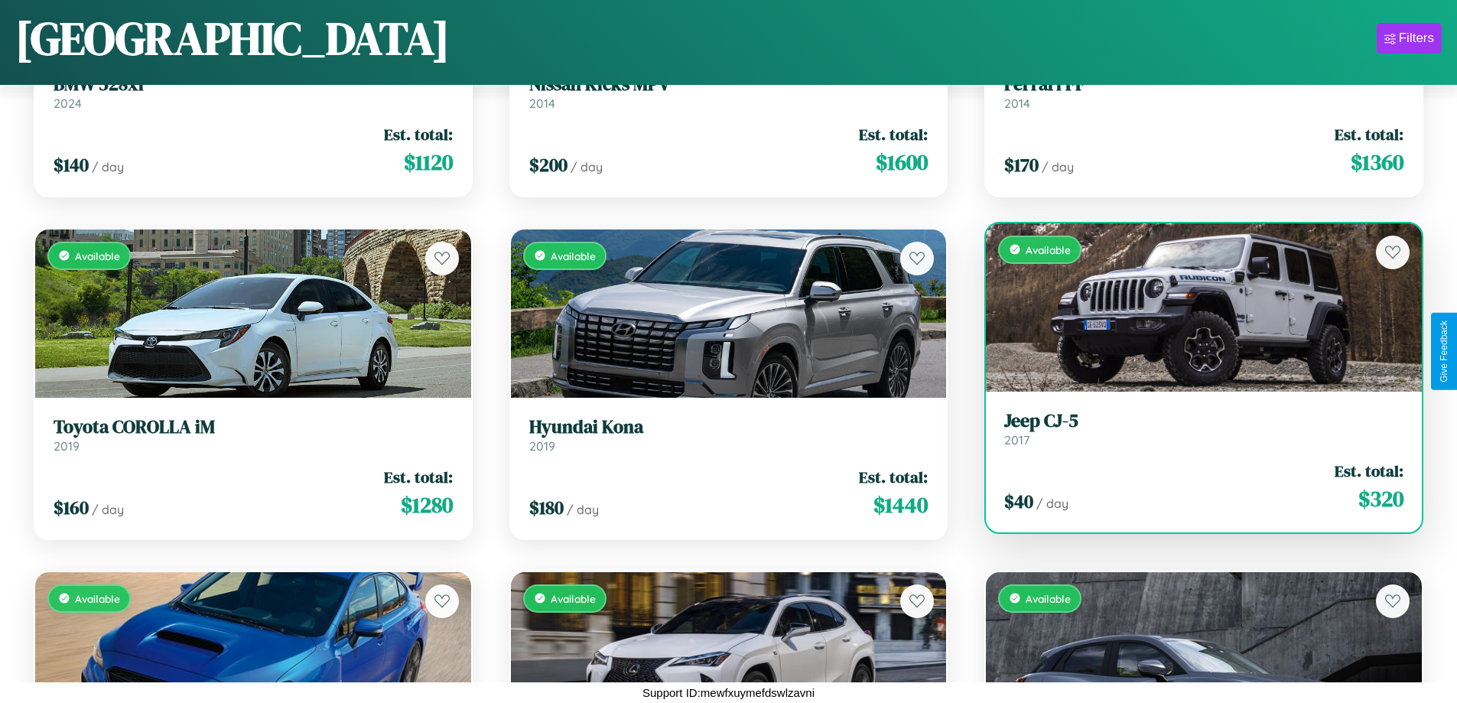
click at [1194, 492] on div "$ 40 / day Est. total: $ 320" at bounding box center [1203, 487] width 399 height 54
click at [1194, 487] on div "$ 40 / day Est. total: $ 320" at bounding box center [1203, 487] width 399 height 54
click at [1194, 486] on div "$ 40 / day Est. total: $ 320" at bounding box center [1203, 487] width 399 height 54
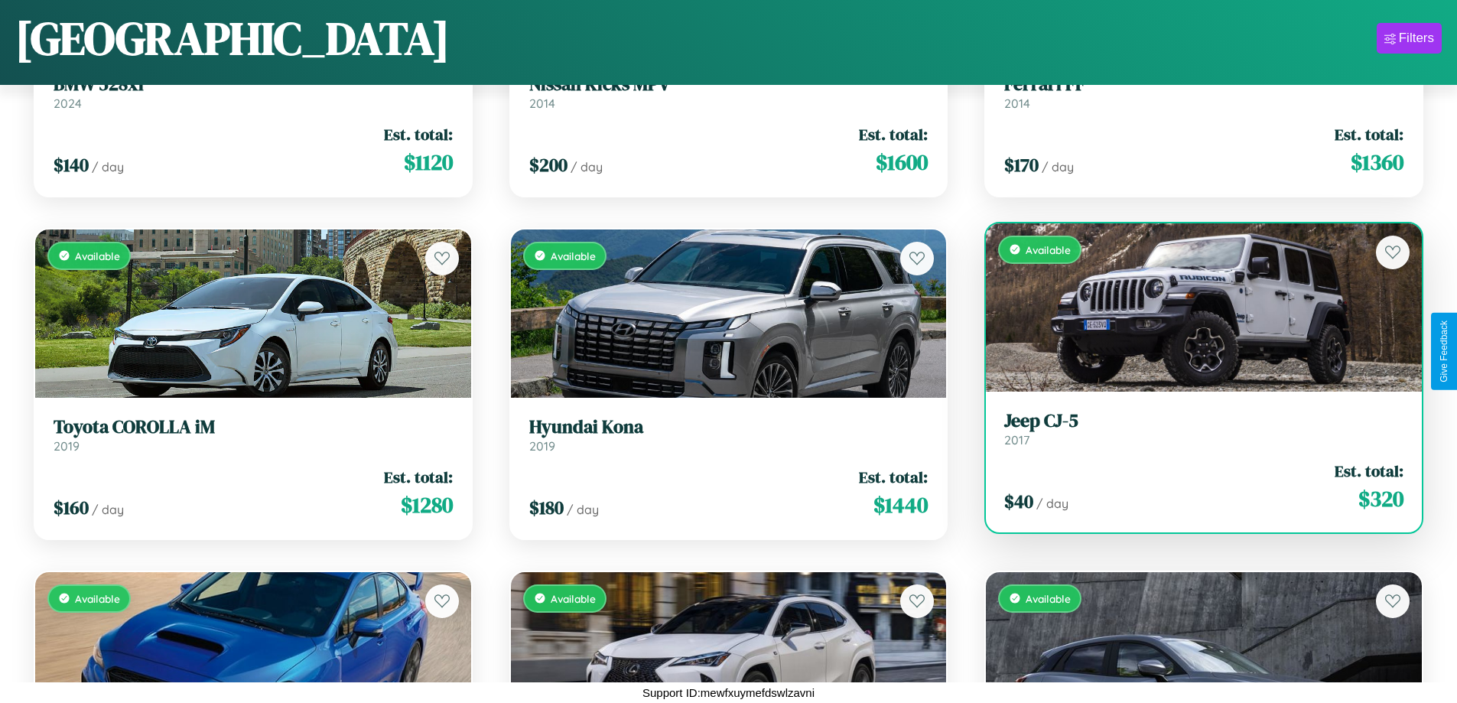
click at [1194, 486] on div "$ 40 / day Est. total: $ 320" at bounding box center [1203, 487] width 399 height 54
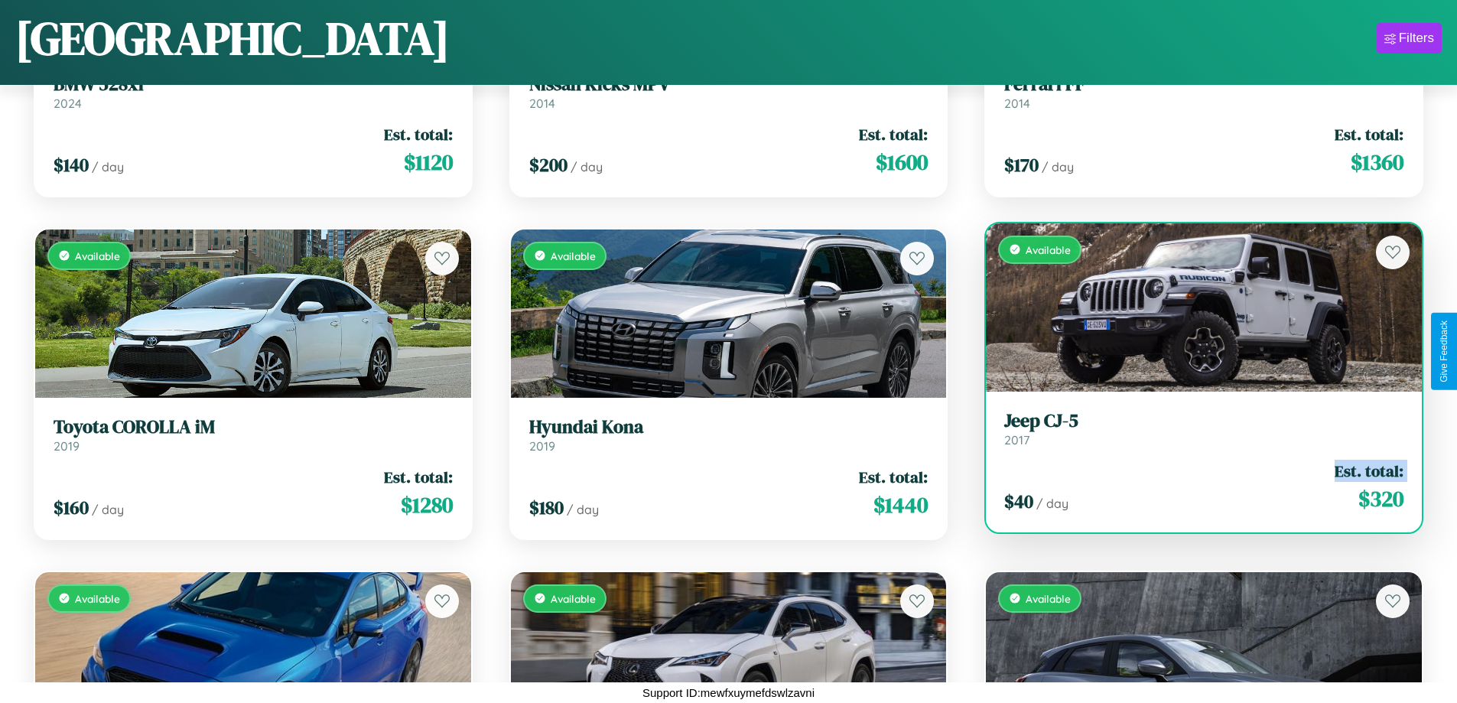
click at [1194, 486] on div "$ 40 / day Est. total: $ 320" at bounding box center [1203, 487] width 399 height 54
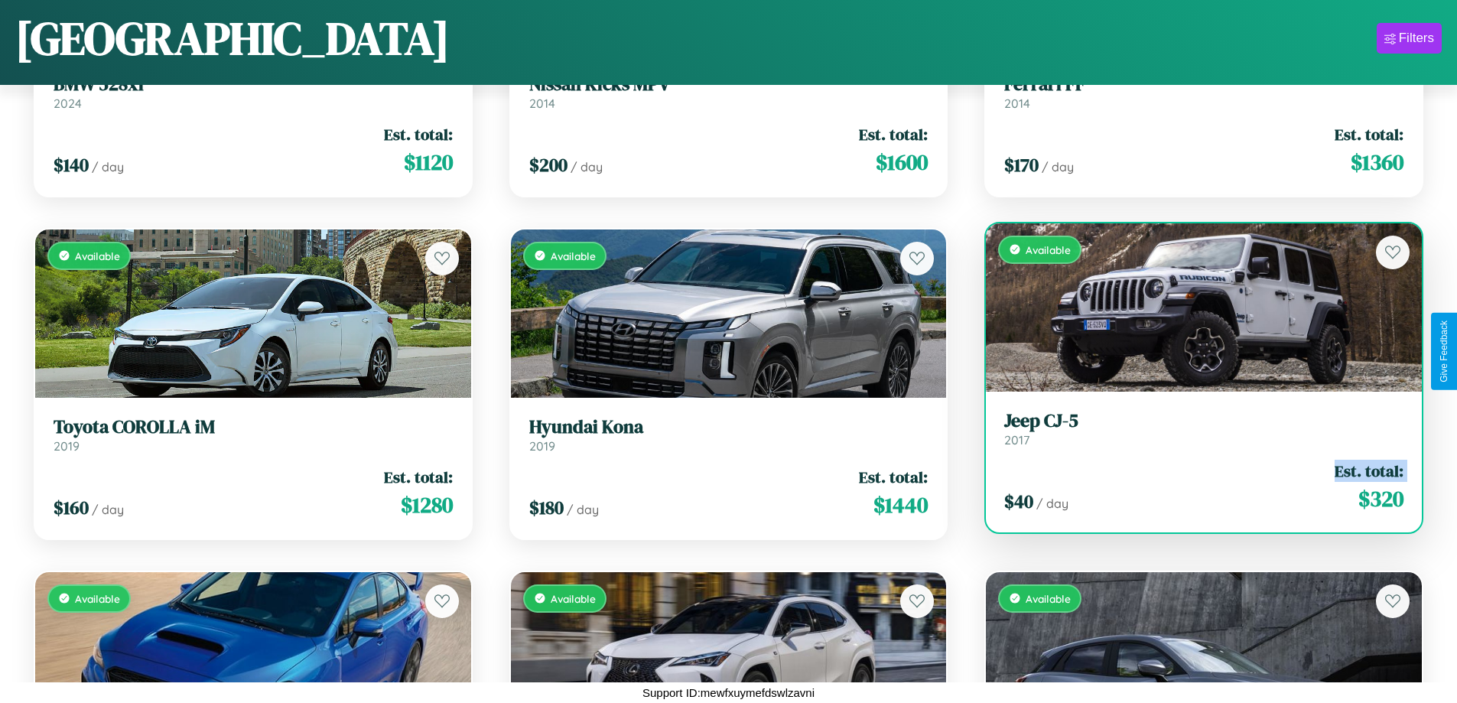
click at [1194, 486] on div "$ 40 / day Est. total: $ 320" at bounding box center [1203, 487] width 399 height 54
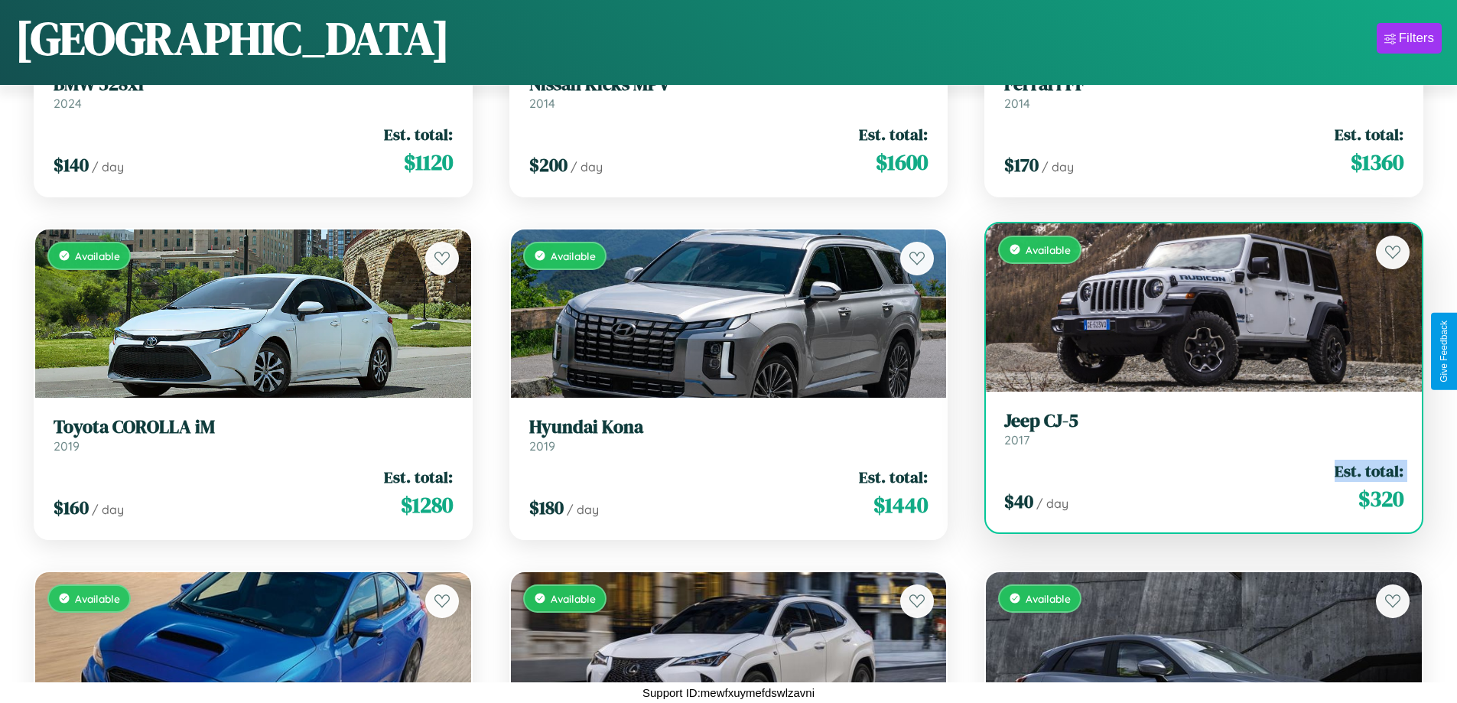
click at [1194, 486] on div "$ 40 / day Est. total: $ 320" at bounding box center [1203, 487] width 399 height 54
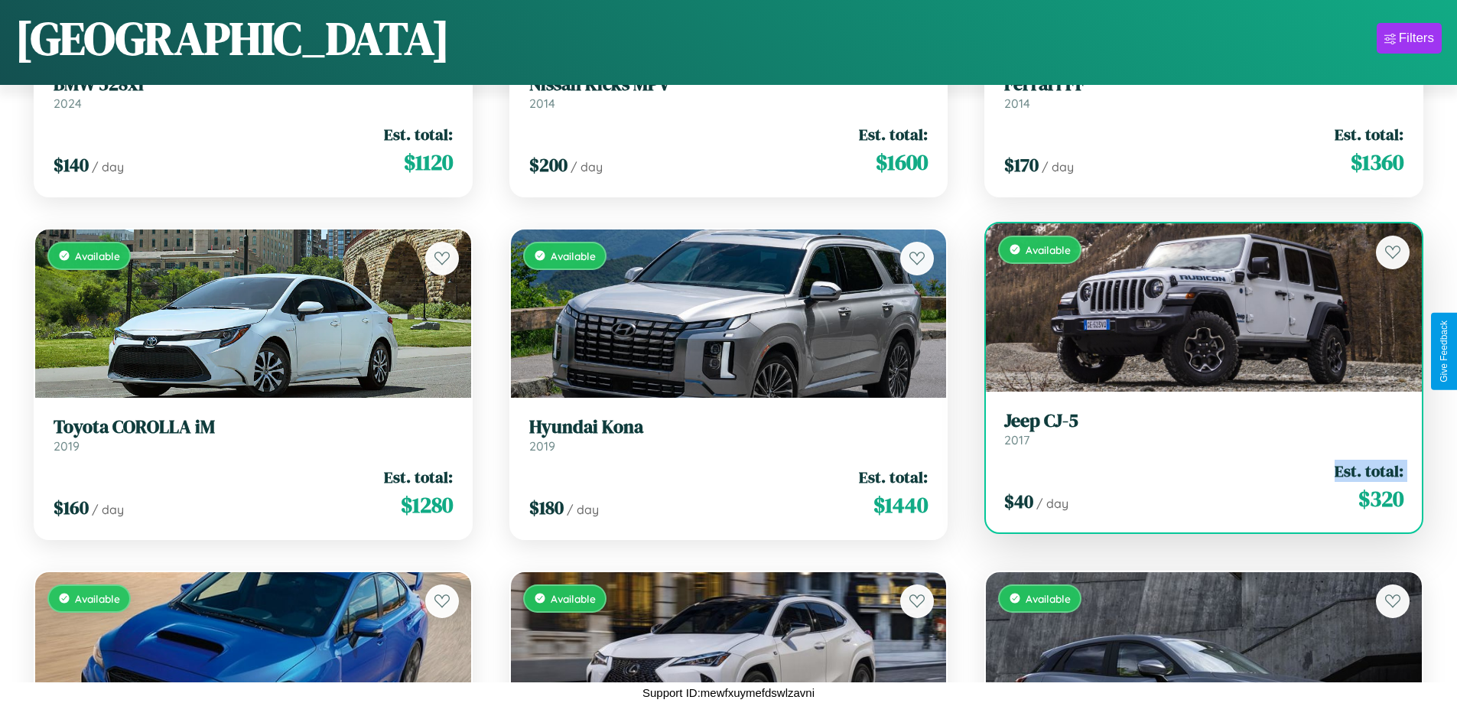
click at [1194, 428] on h3 "Jeep CJ-5" at bounding box center [1203, 421] width 399 height 22
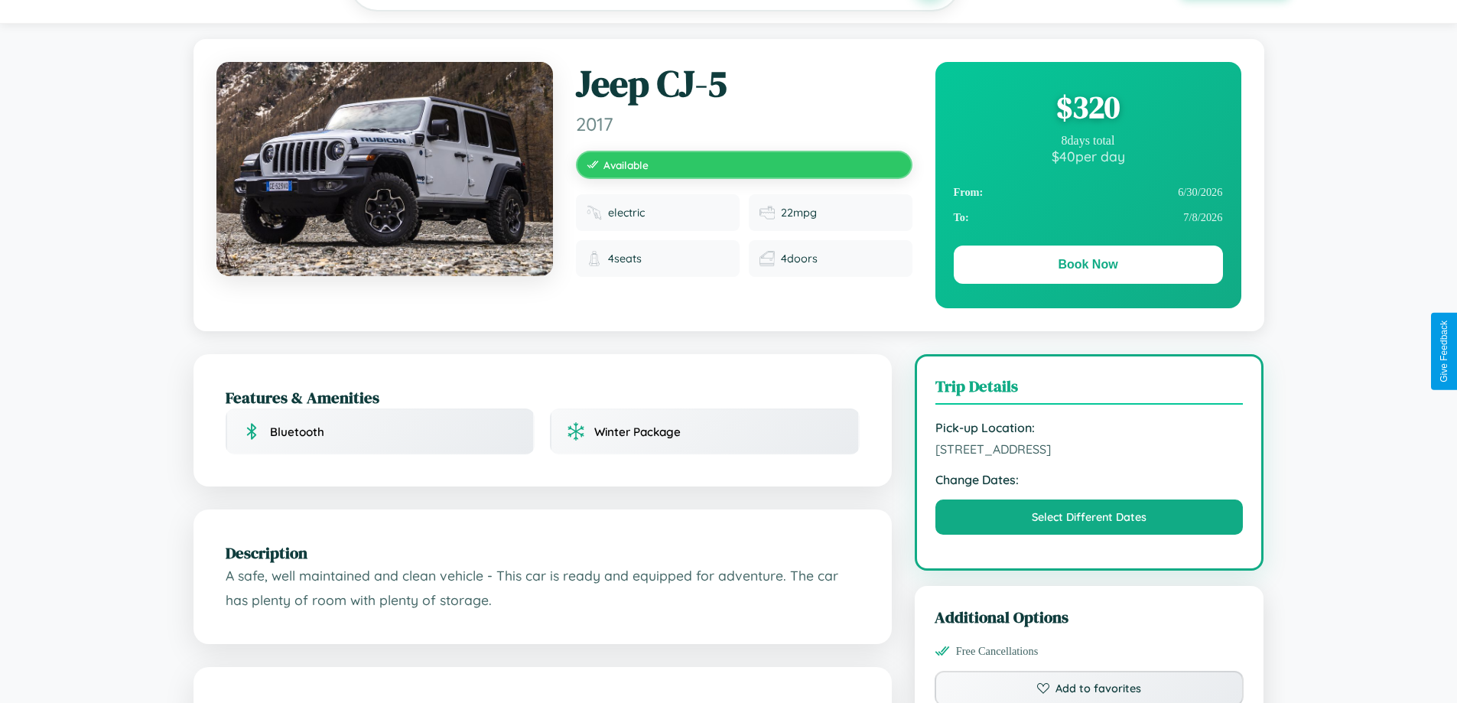
scroll to position [412, 0]
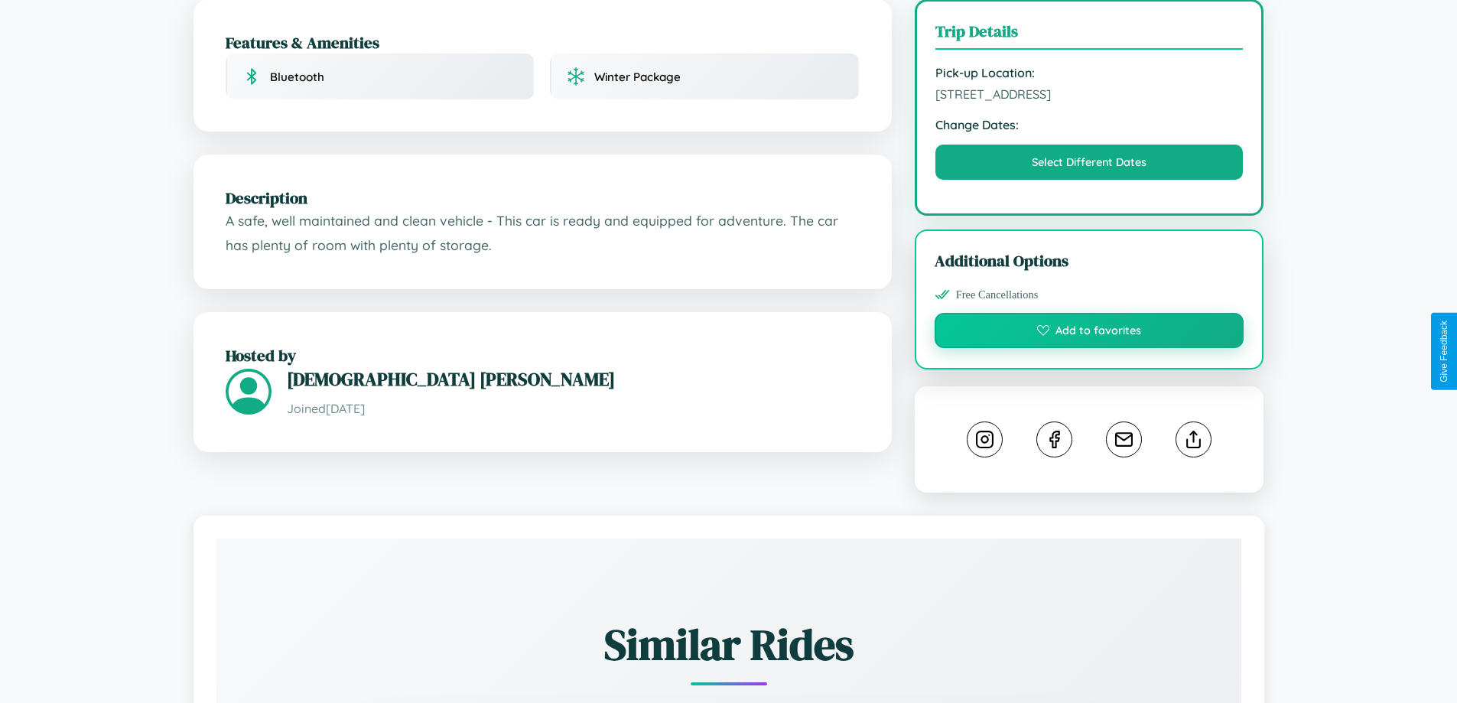
click at [1089, 348] on button "Add to favorites" at bounding box center [1089, 330] width 310 height 35
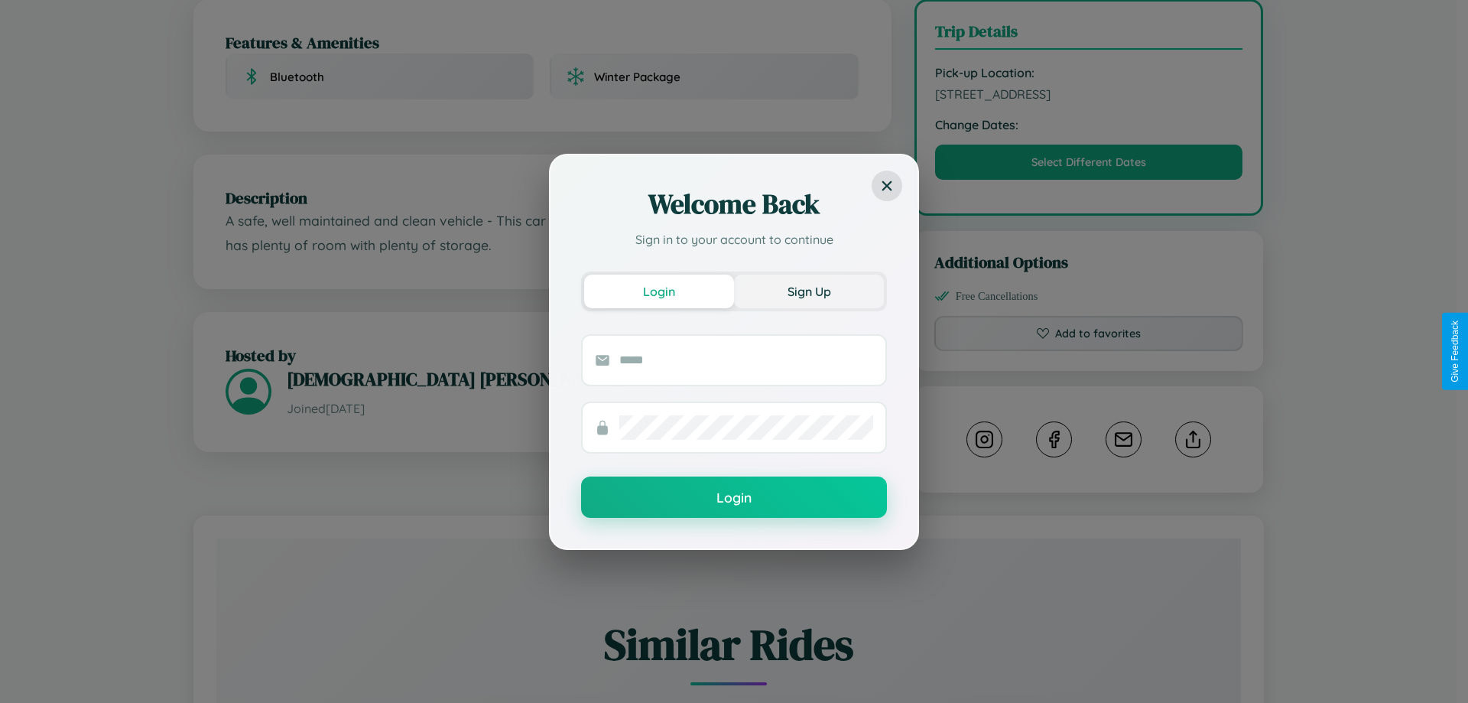
click at [809, 291] on button "Sign Up" at bounding box center [809, 292] width 150 height 34
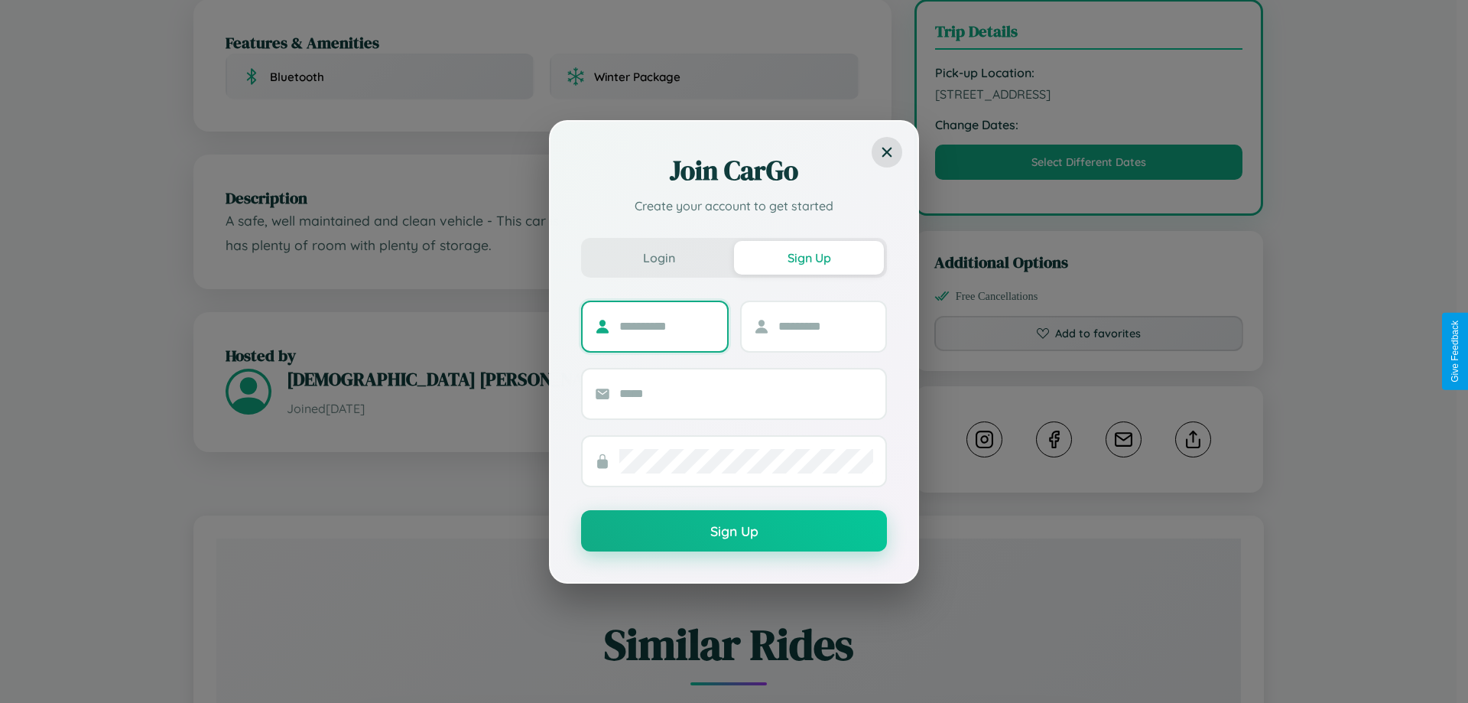
click at [667, 326] on input "text" at bounding box center [667, 326] width 96 height 24
type input "******"
click at [825, 326] on input "text" at bounding box center [826, 326] width 96 height 24
type input "*****"
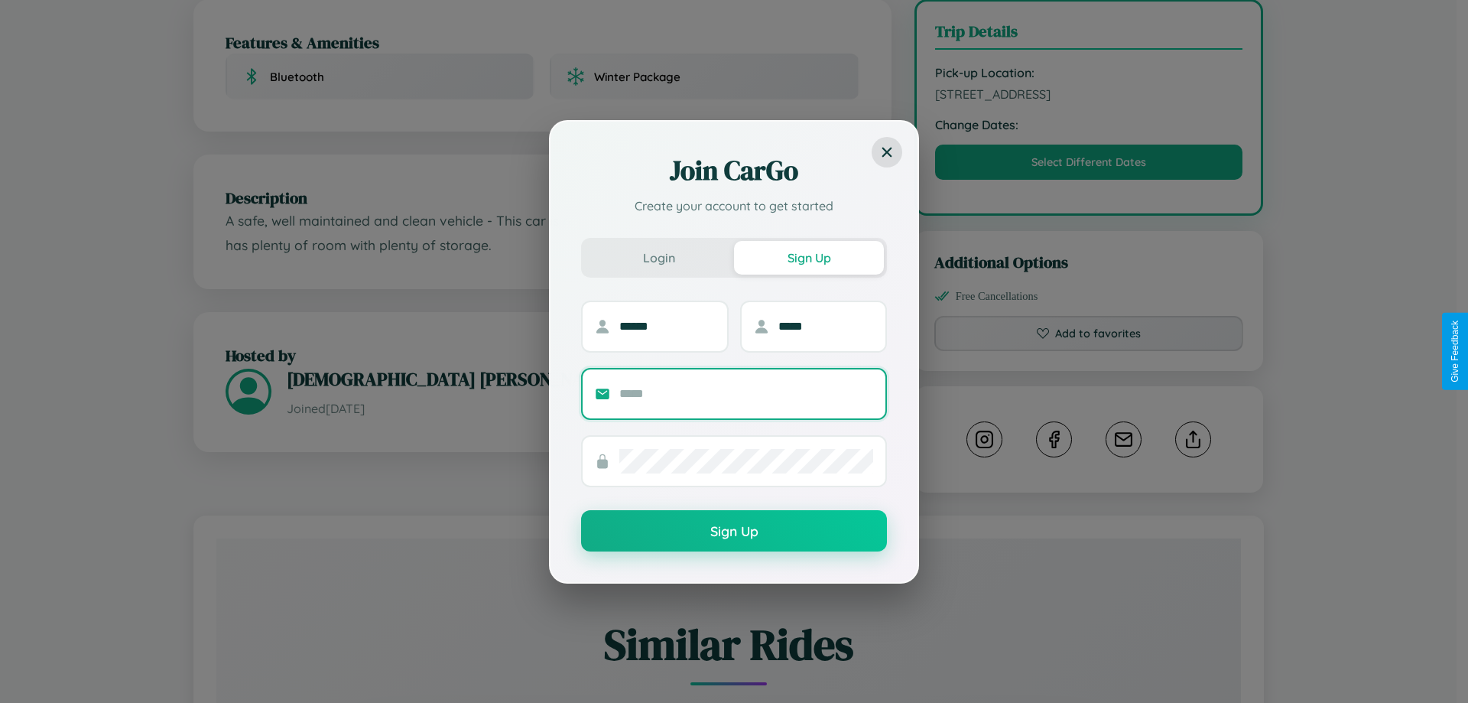
click at [746, 393] on input "text" at bounding box center [746, 394] width 254 height 24
type input "**********"
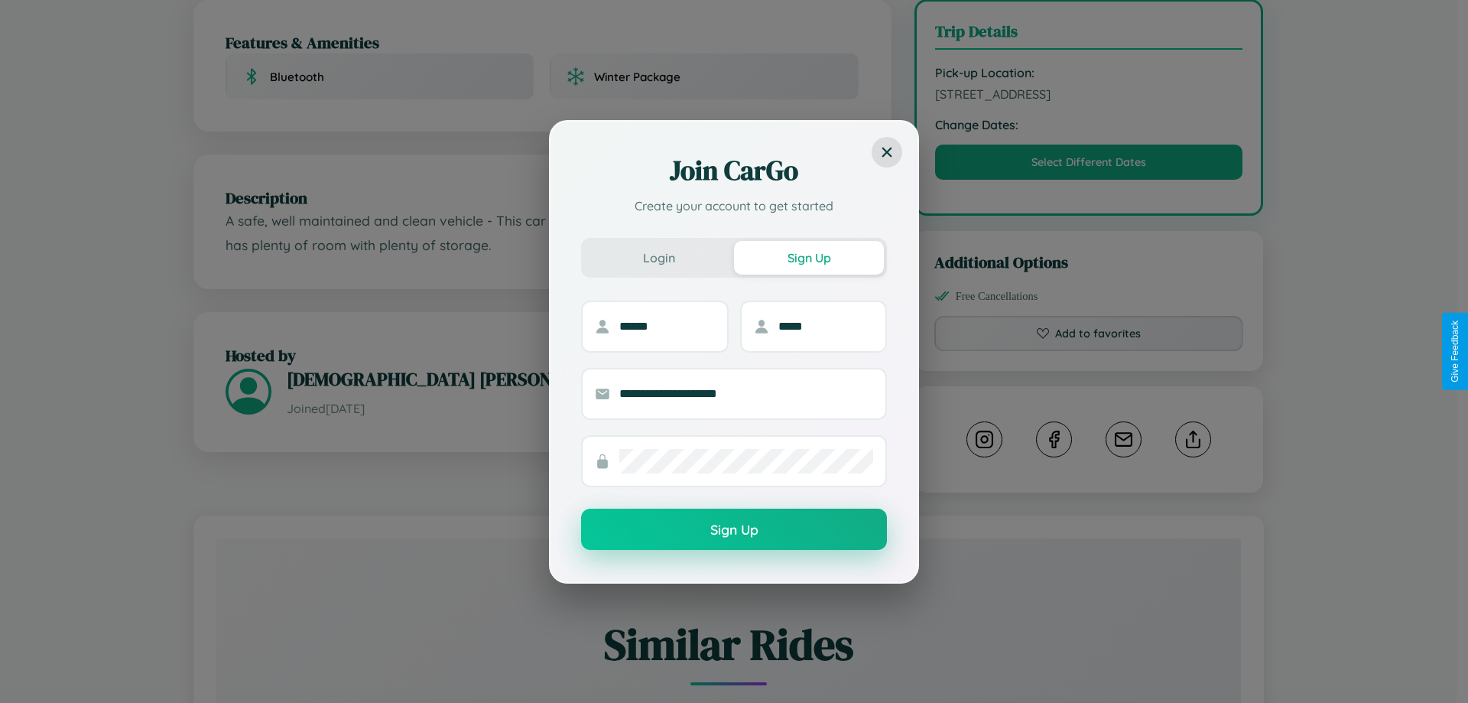
click at [734, 530] on button "Sign Up" at bounding box center [734, 529] width 306 height 41
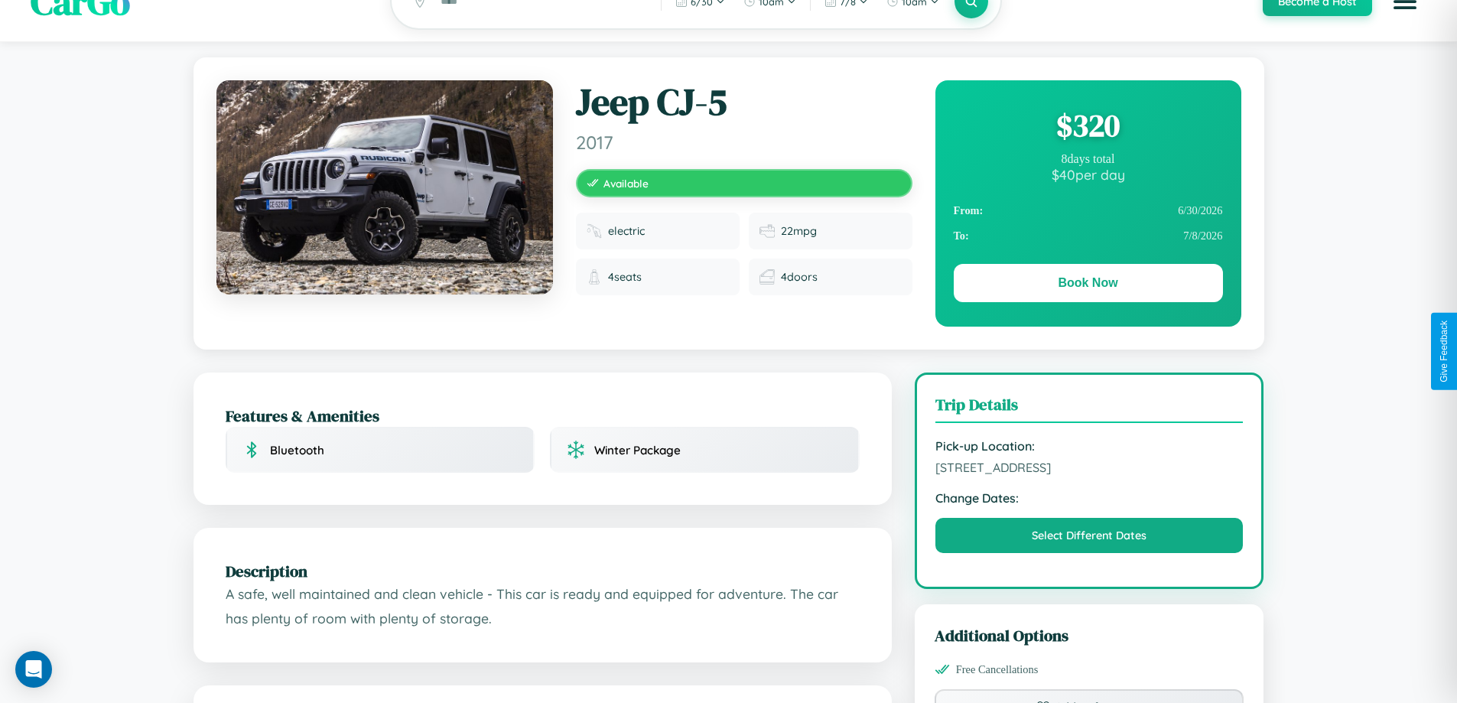
scroll to position [0, 0]
